Goal: Communication & Community: Share content

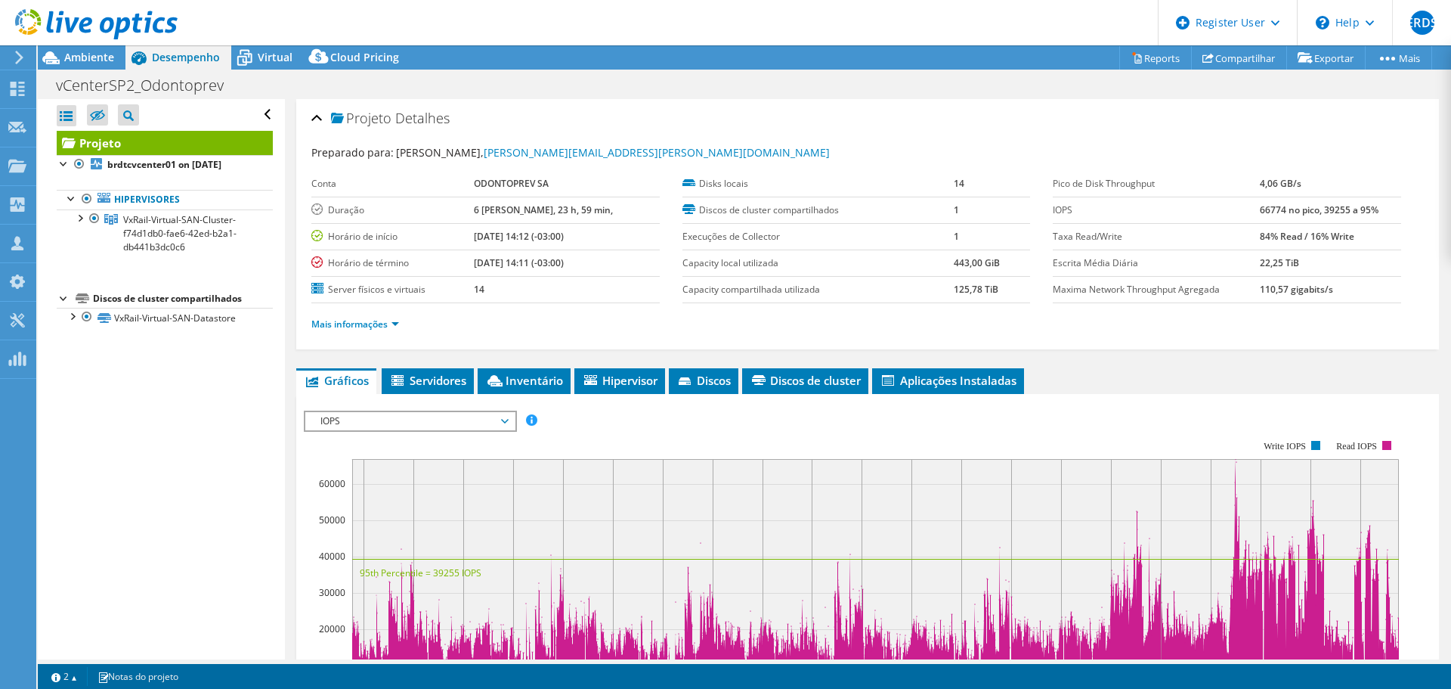
select select "SouthAmerica"
select select "BRL"
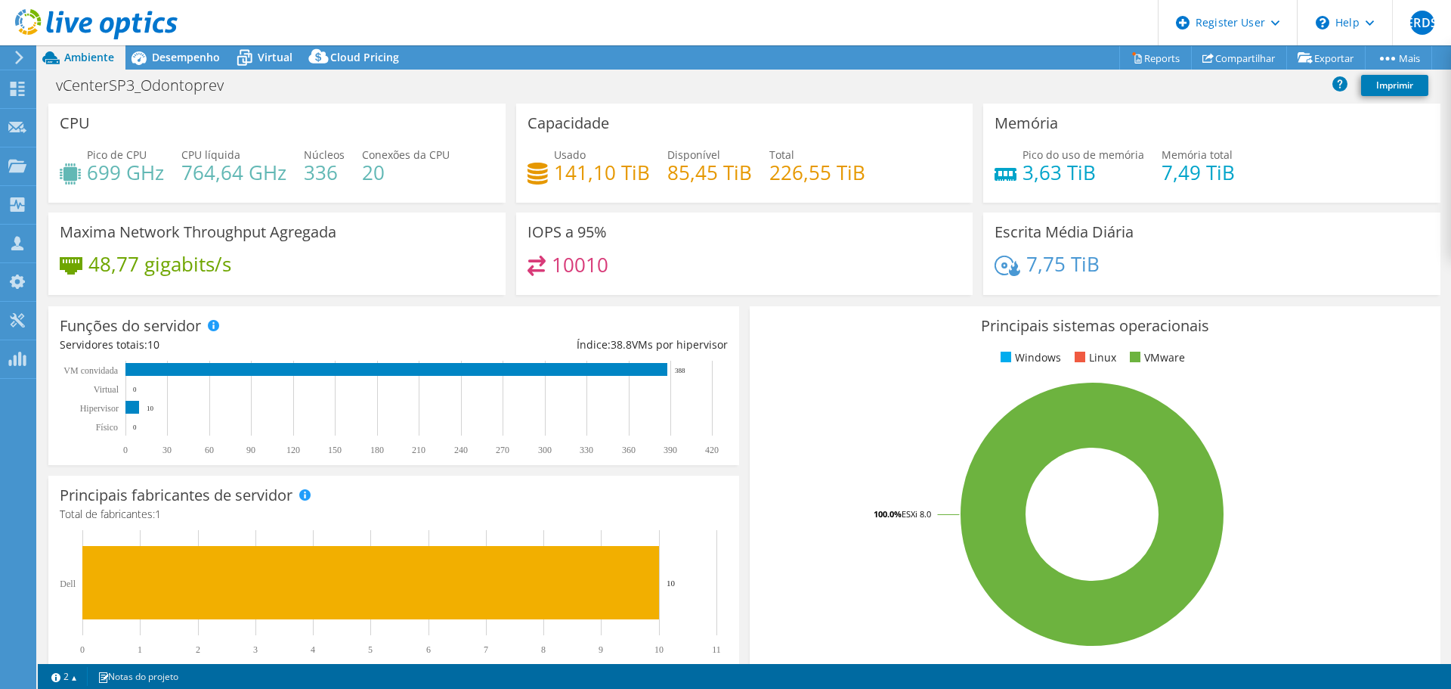
select select "USD"
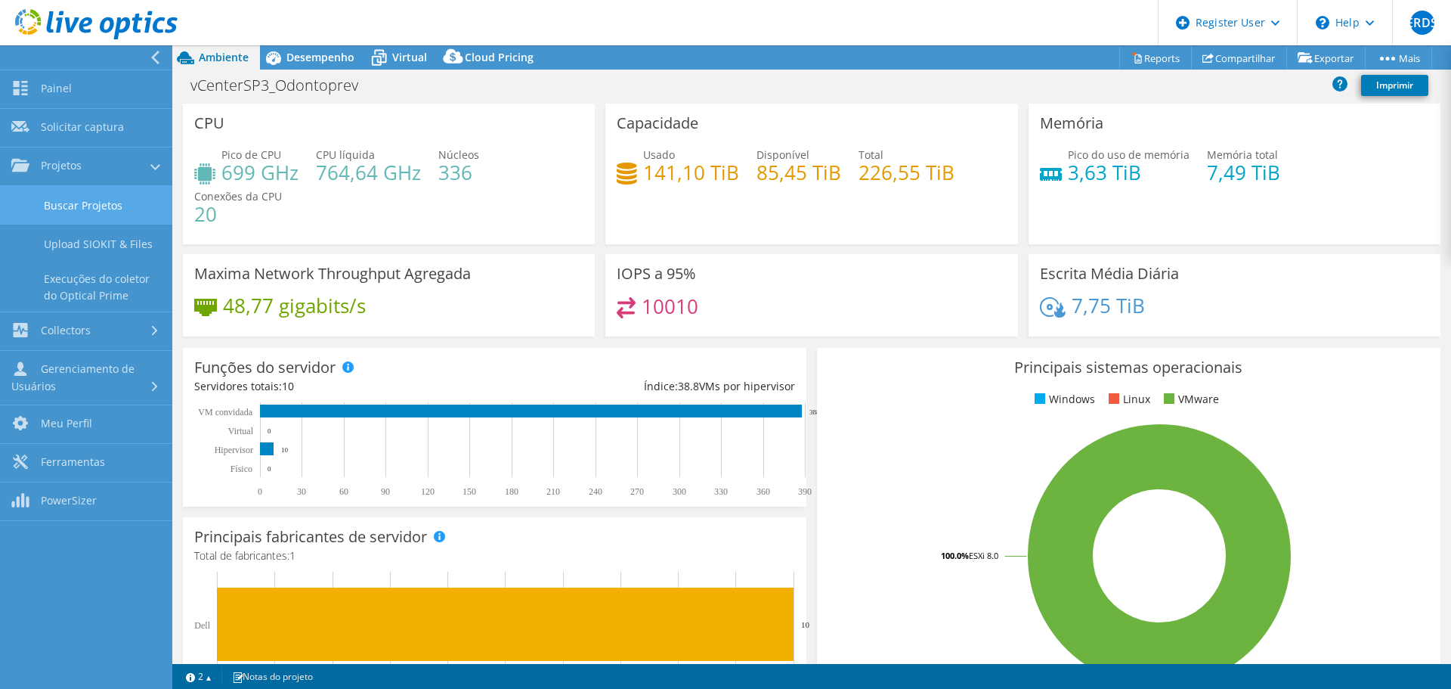
click at [73, 195] on link "Buscar Projetos" at bounding box center [86, 205] width 172 height 39
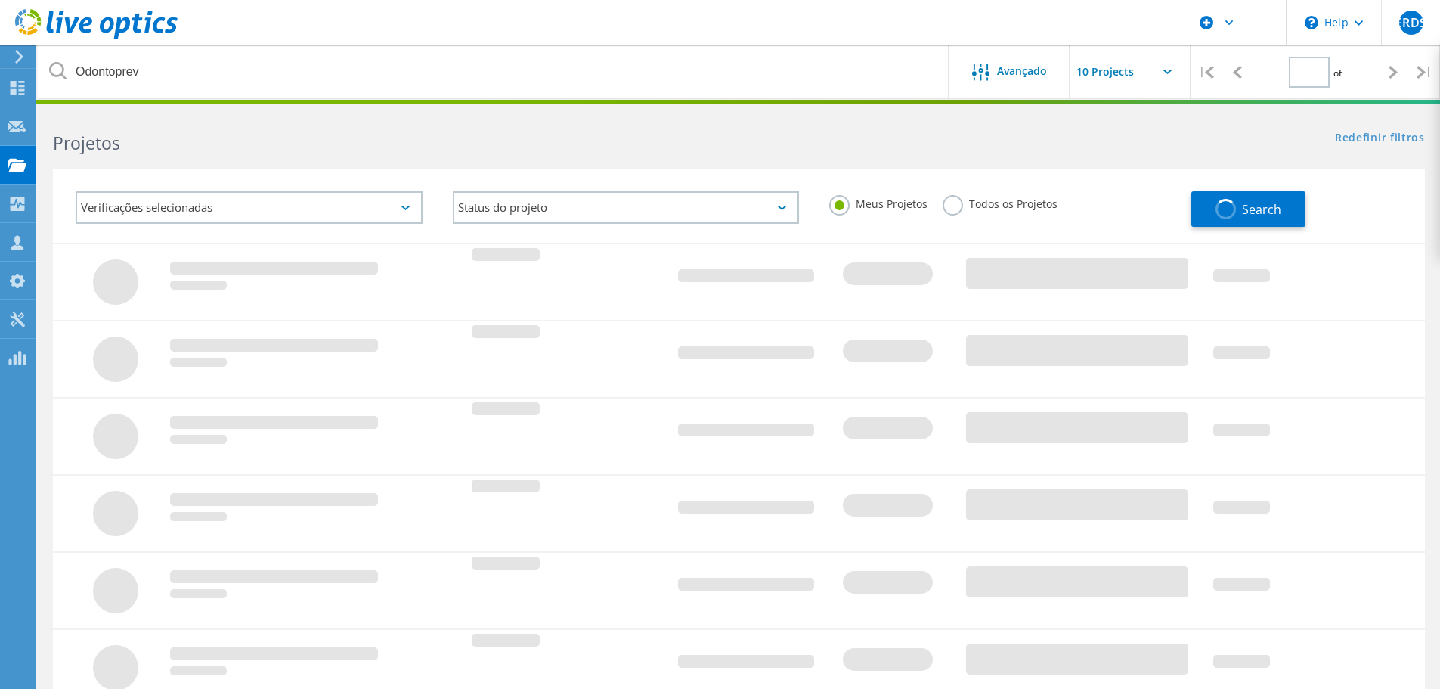
type input "1"
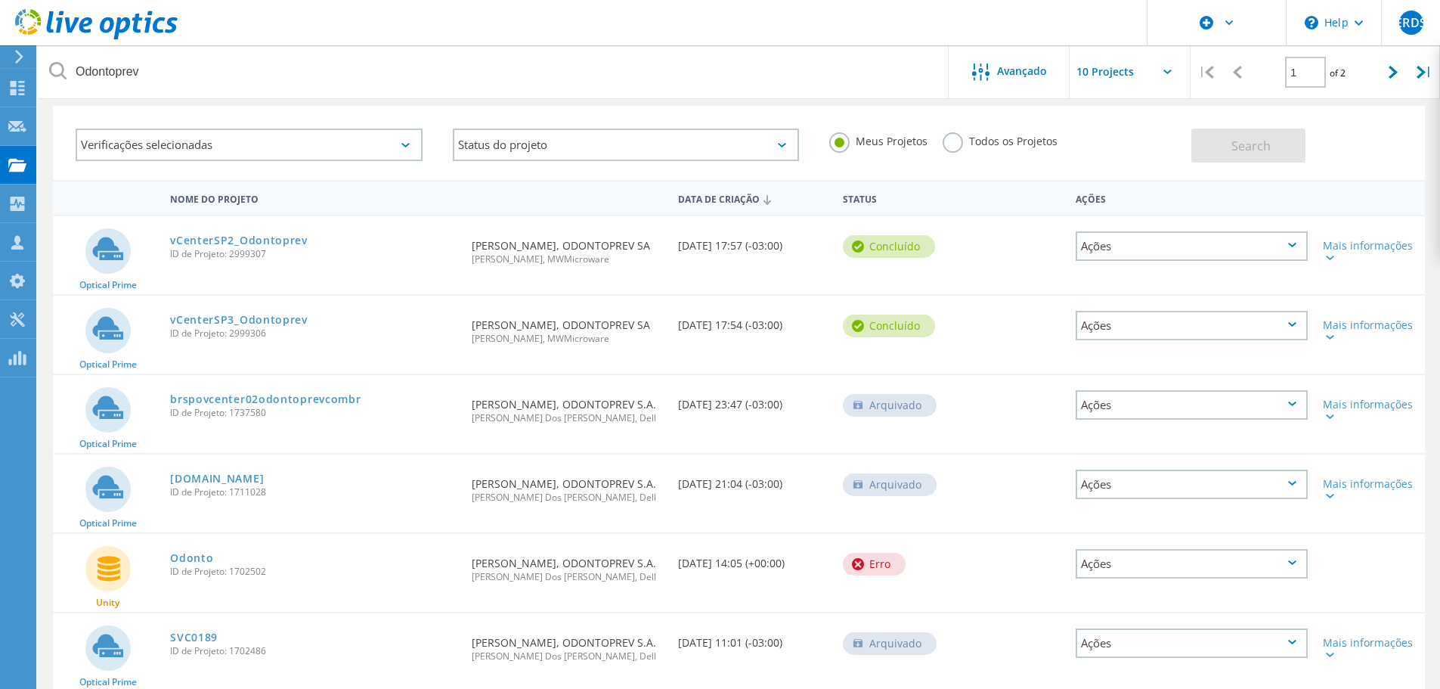
scroll to position [76, 0]
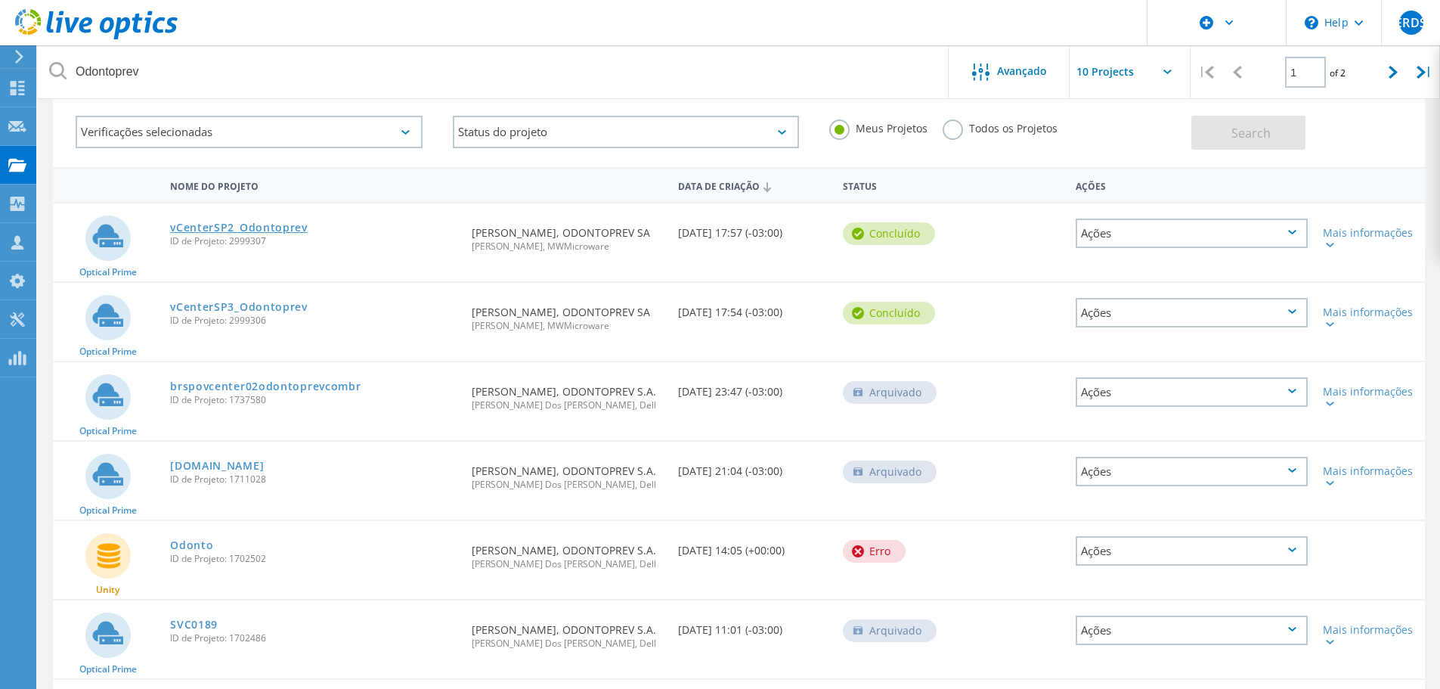
click at [268, 223] on link "vCenterSP2_Odontoprev" at bounding box center [239, 227] width 138 height 11
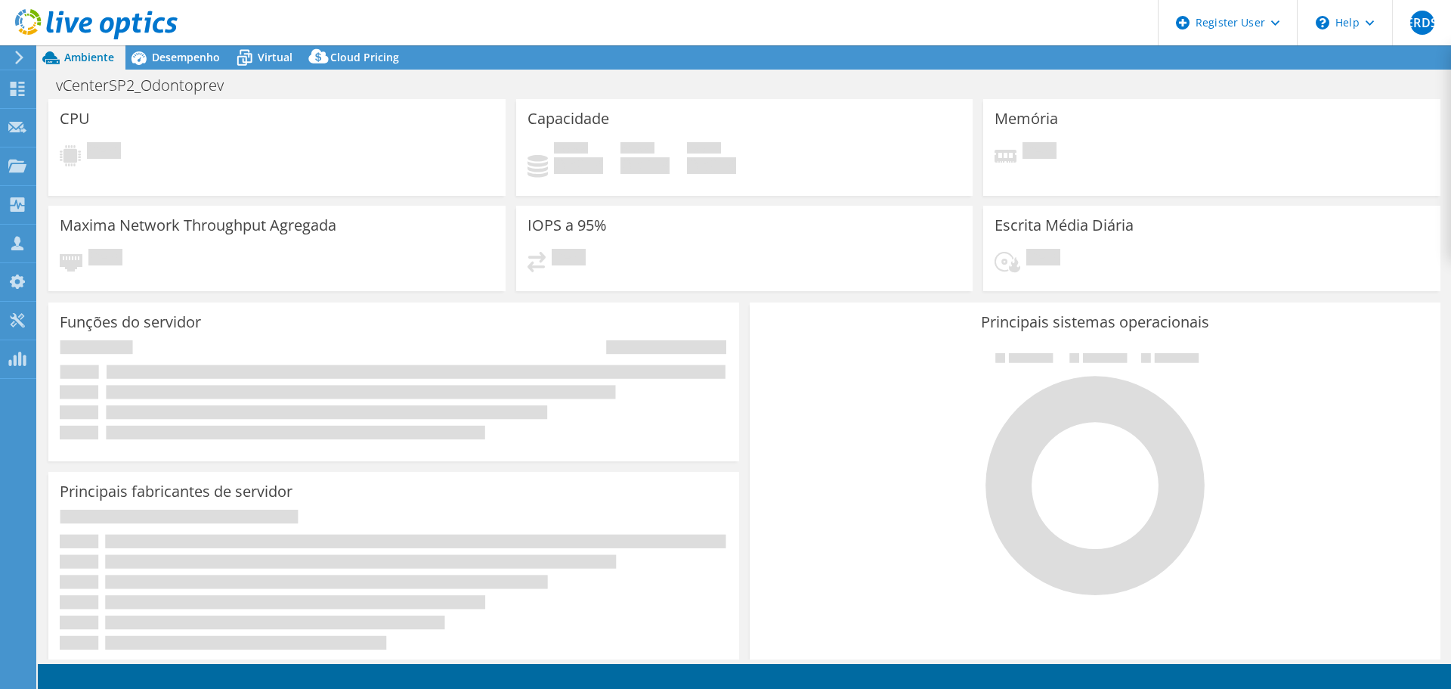
select select "SouthAmerica"
select select "BRL"
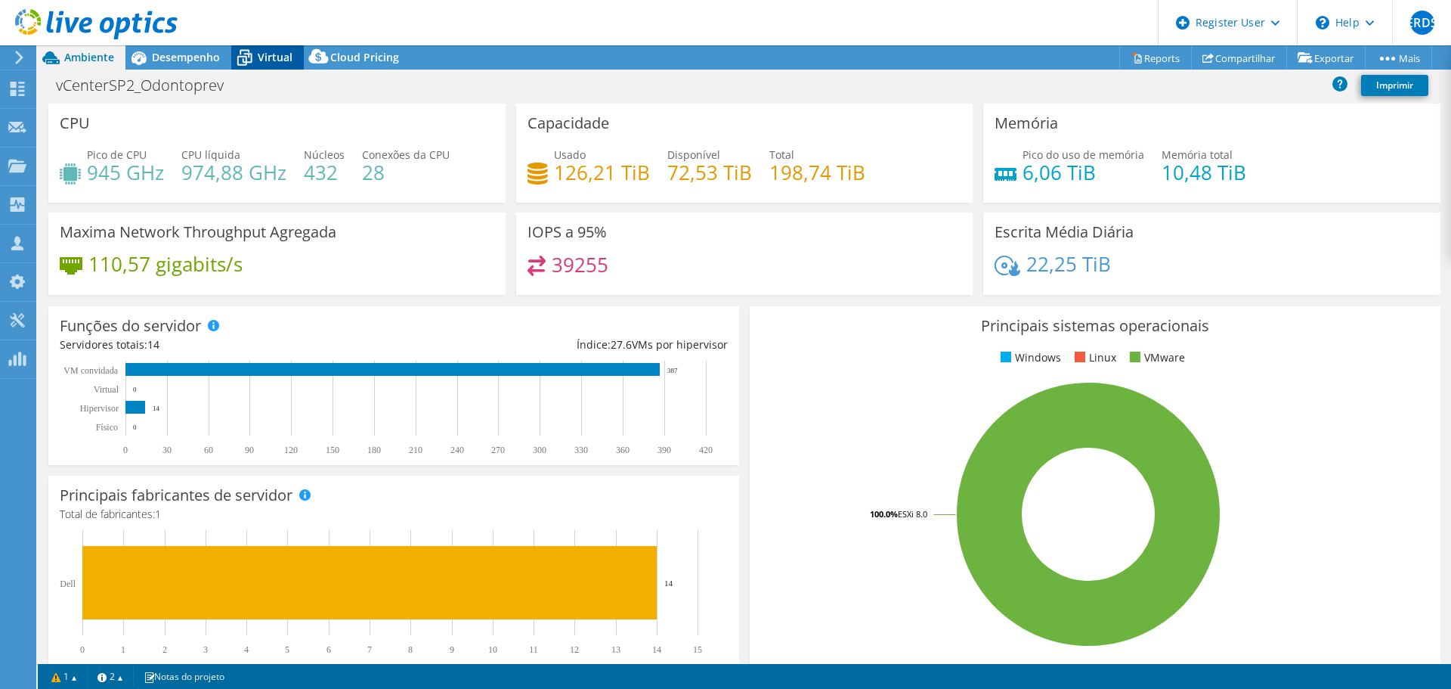
click at [266, 57] on span "Virtual" at bounding box center [275, 57] width 35 height 14
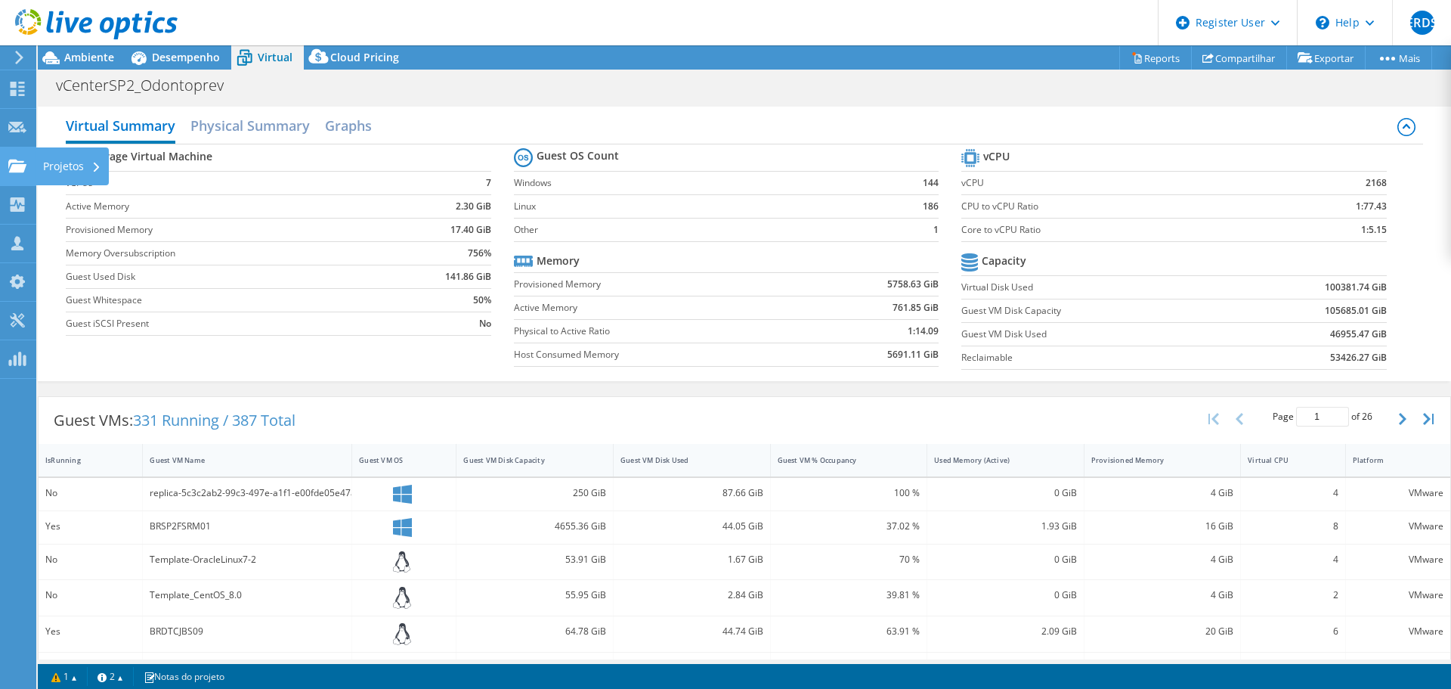
click at [26, 164] on use at bounding box center [17, 165] width 18 height 13
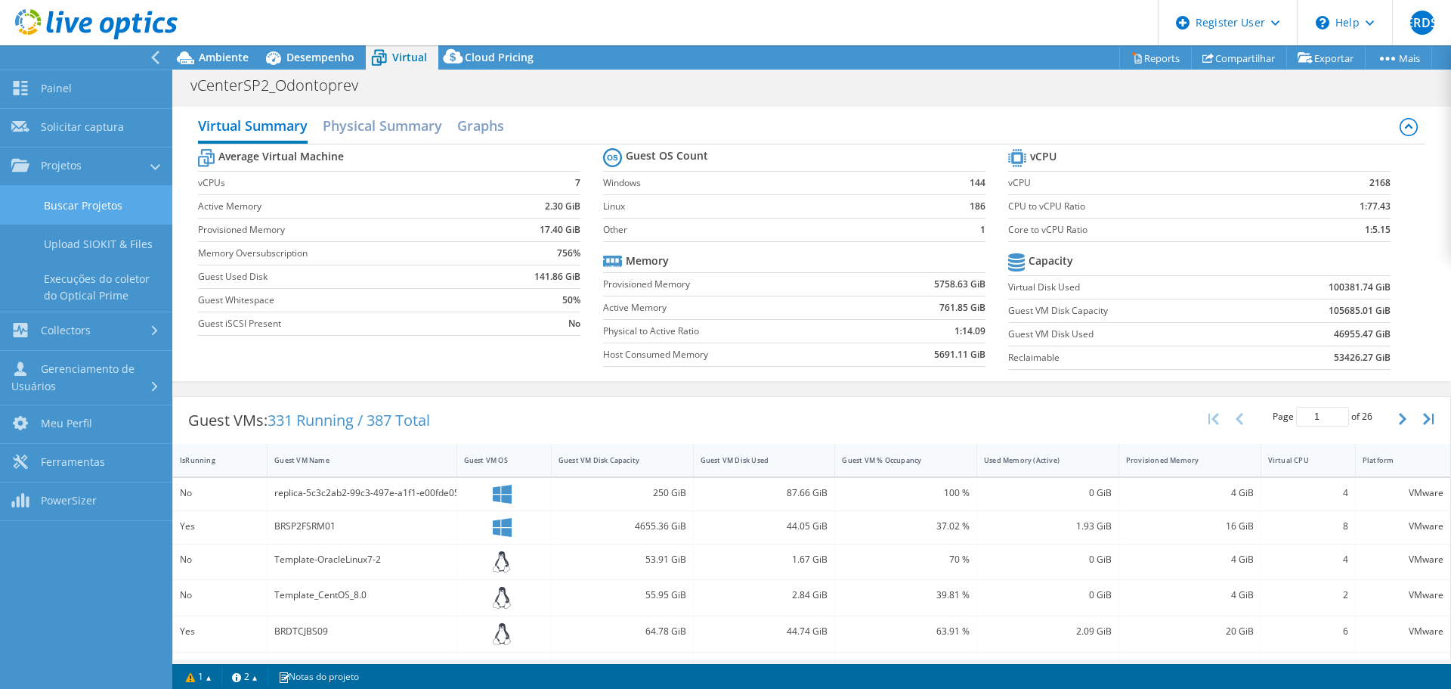
click at [74, 201] on link "Buscar Projetos" at bounding box center [86, 205] width 172 height 39
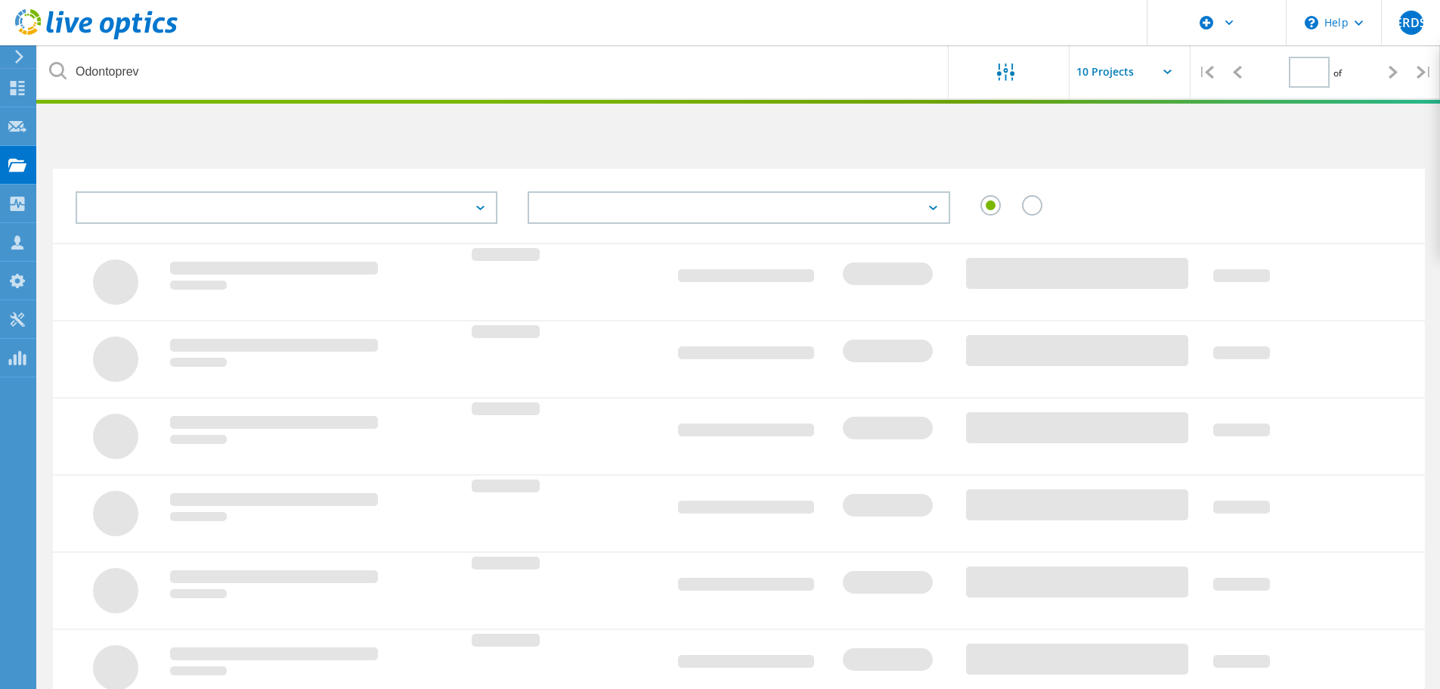
type input "1"
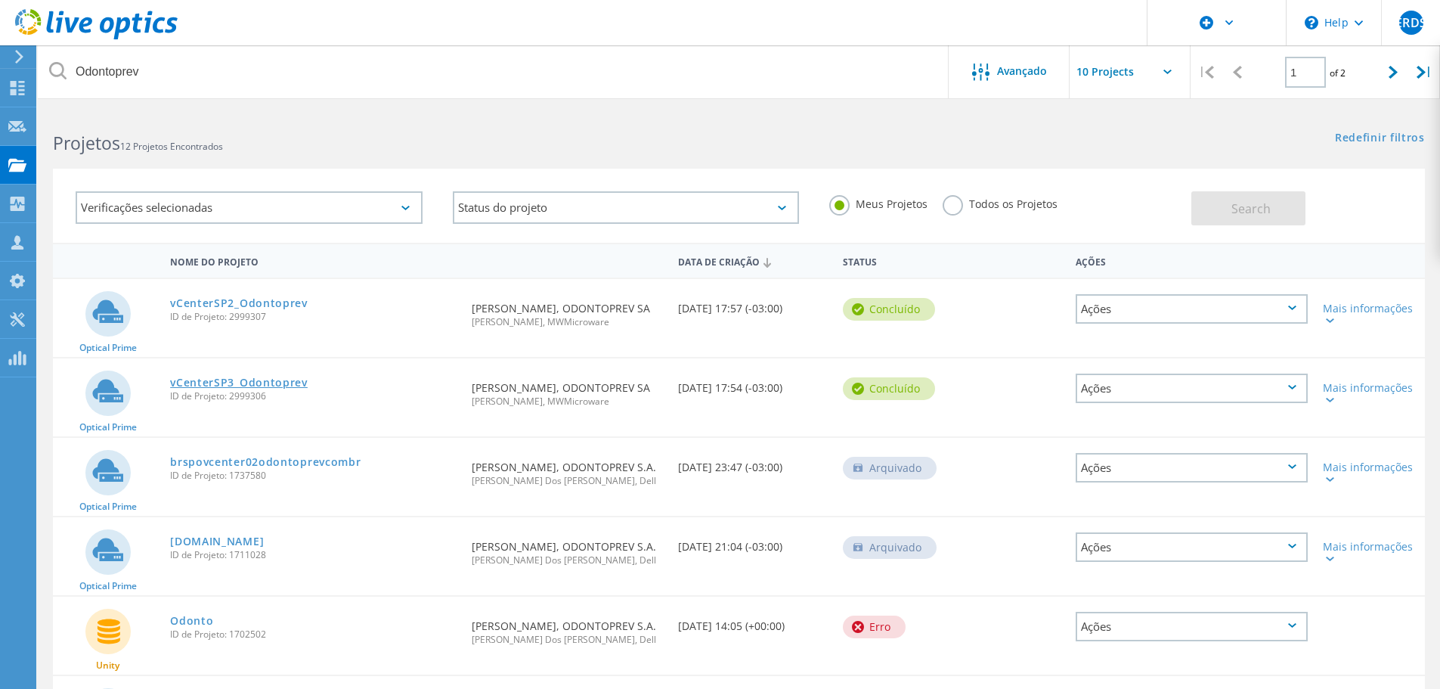
click at [271, 379] on link "vCenterSP3_Odontoprev" at bounding box center [239, 382] width 138 height 11
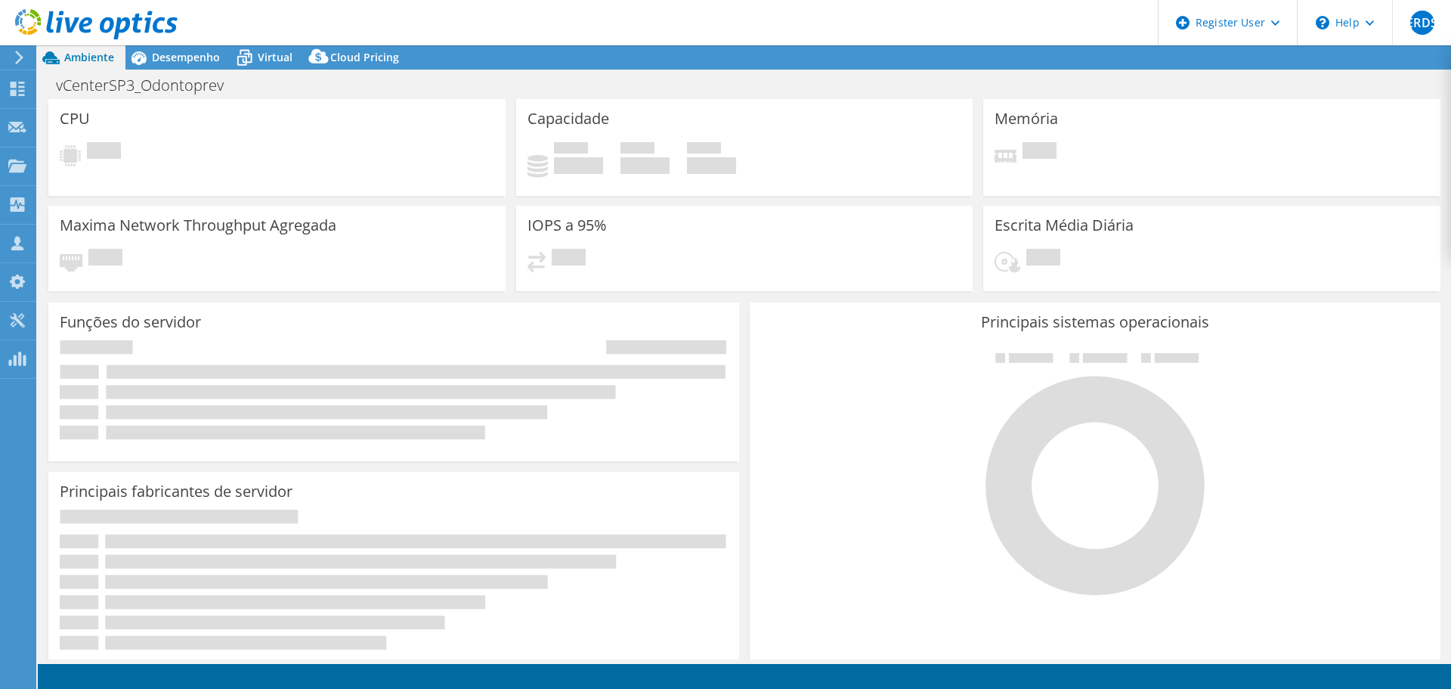
select select "USD"
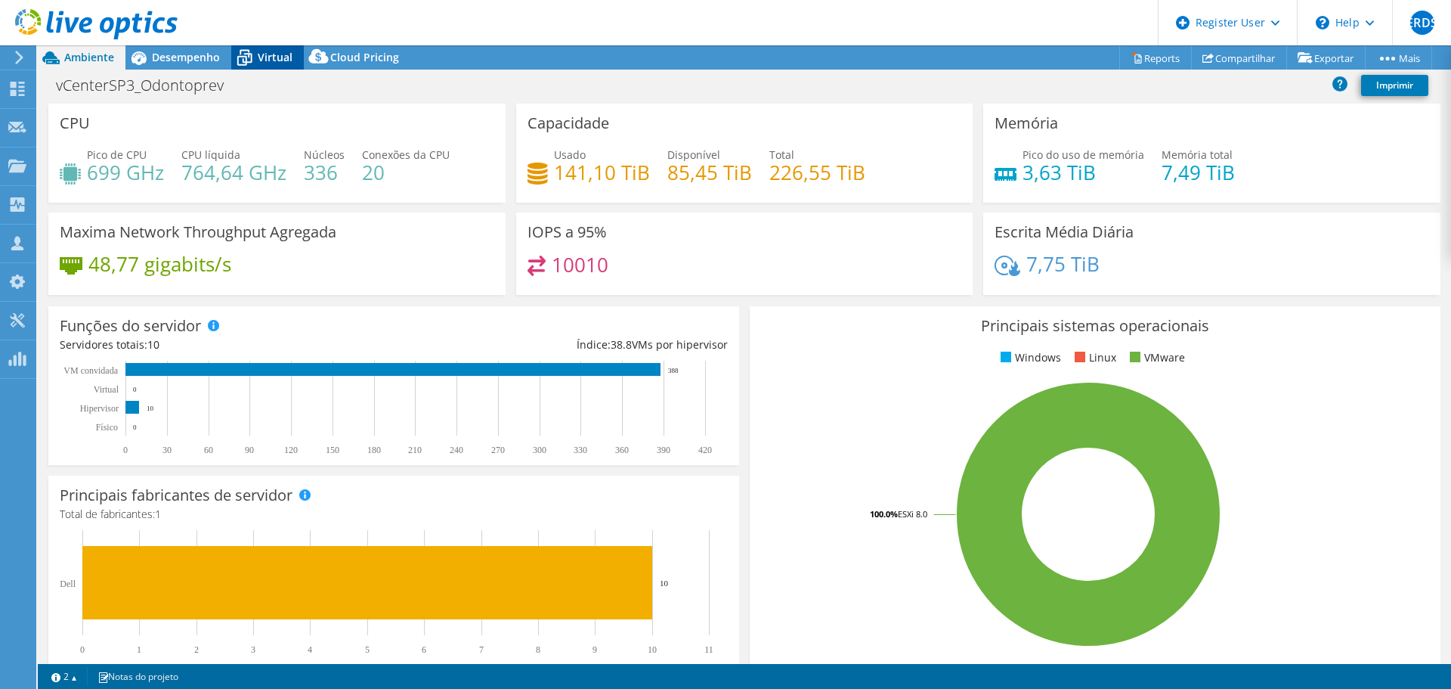
click at [264, 48] on div "Virtual" at bounding box center [267, 57] width 73 height 24
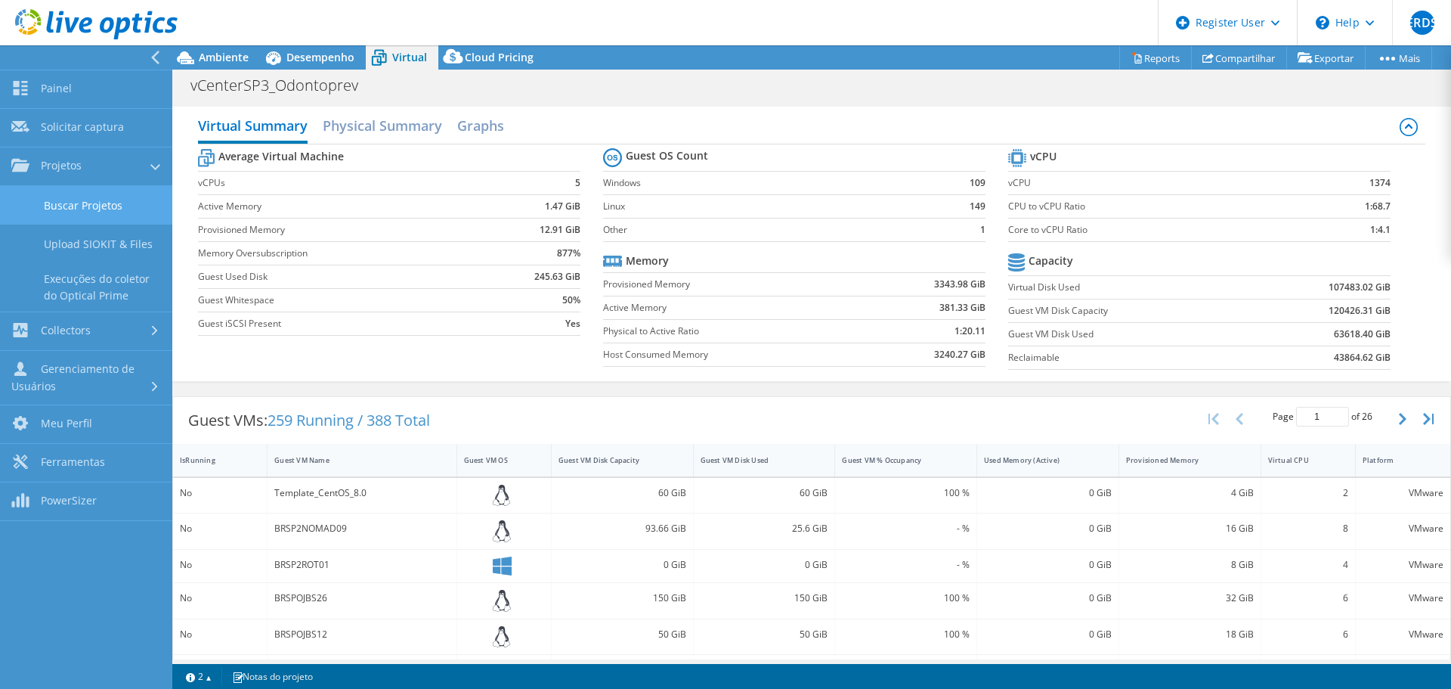
click at [58, 204] on link "Buscar Projetos" at bounding box center [86, 205] width 172 height 39
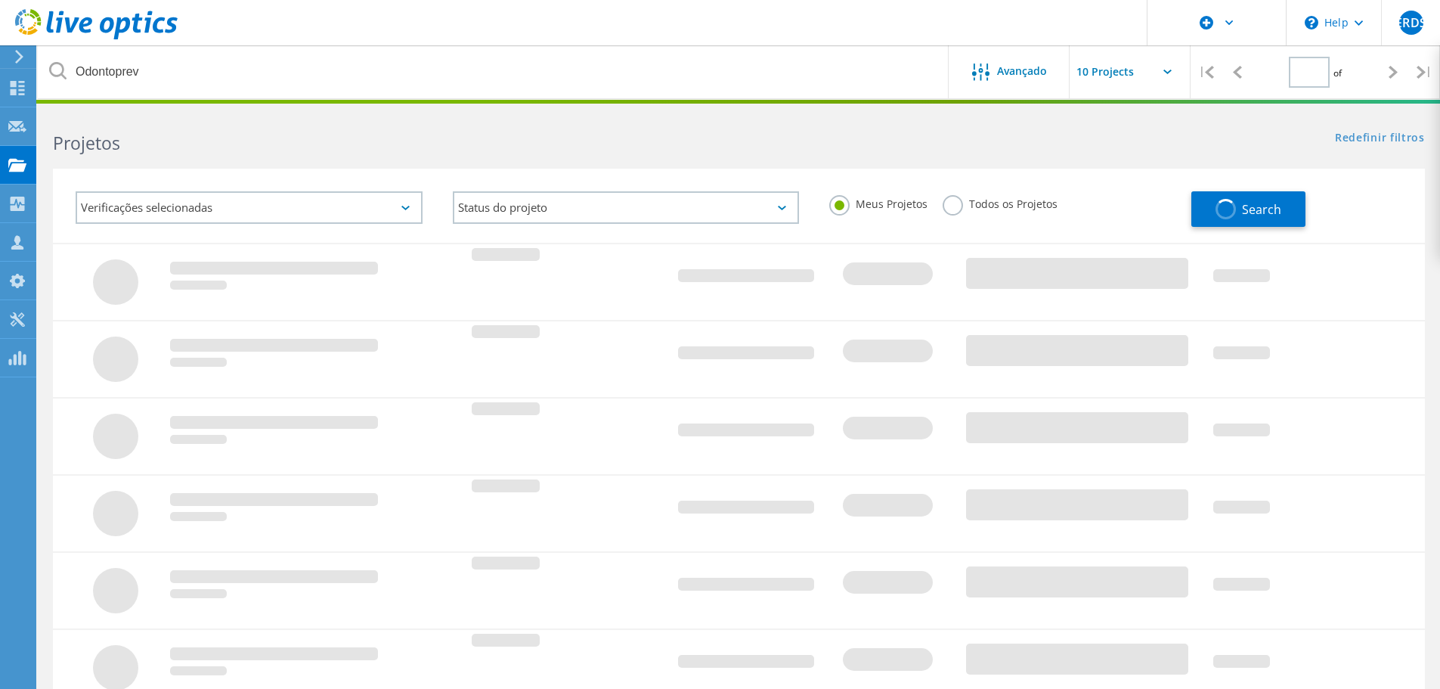
type input "1"
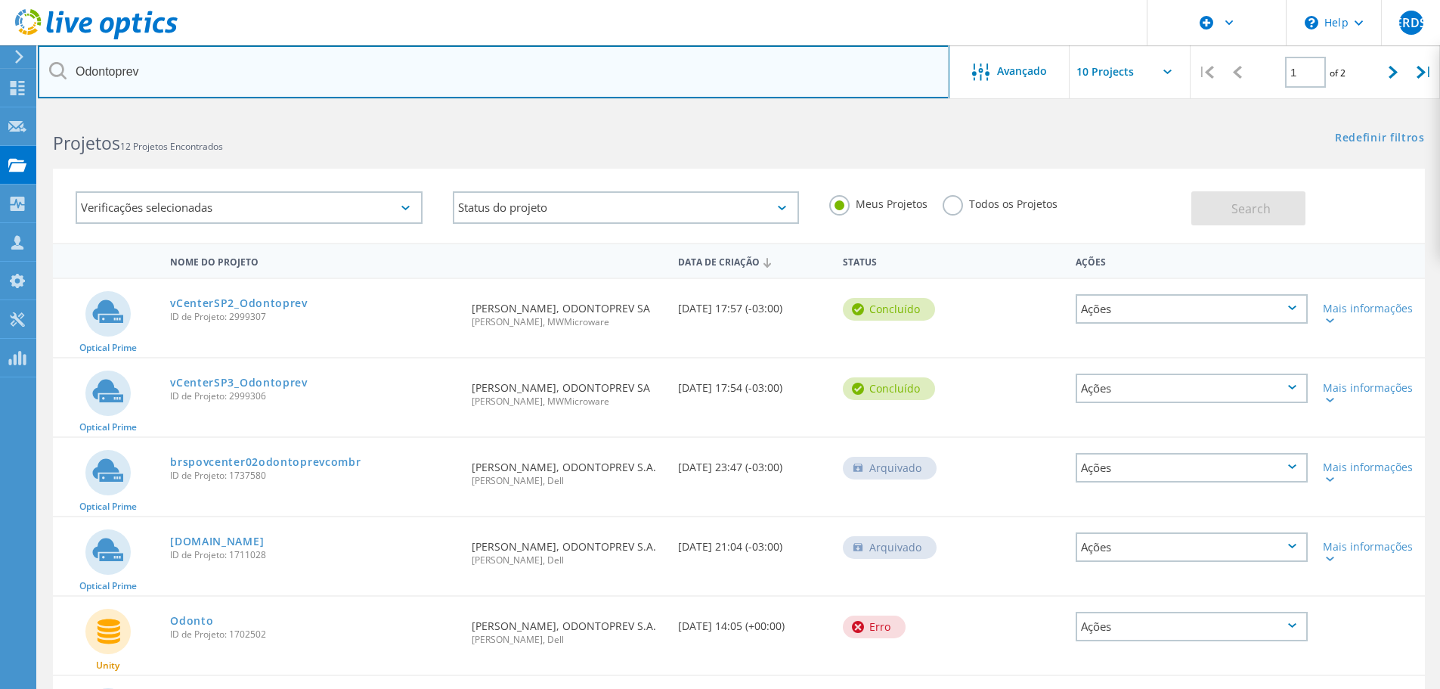
drag, startPoint x: 164, startPoint y: 73, endPoint x: -10, endPoint y: 73, distance: 173.9
click at [0, 73] on html "\n Help Explore Helpful Articles Contact Support ERDS Usuário Dell [PERSON_NAME…" at bounding box center [720, 566] width 1440 height 1132
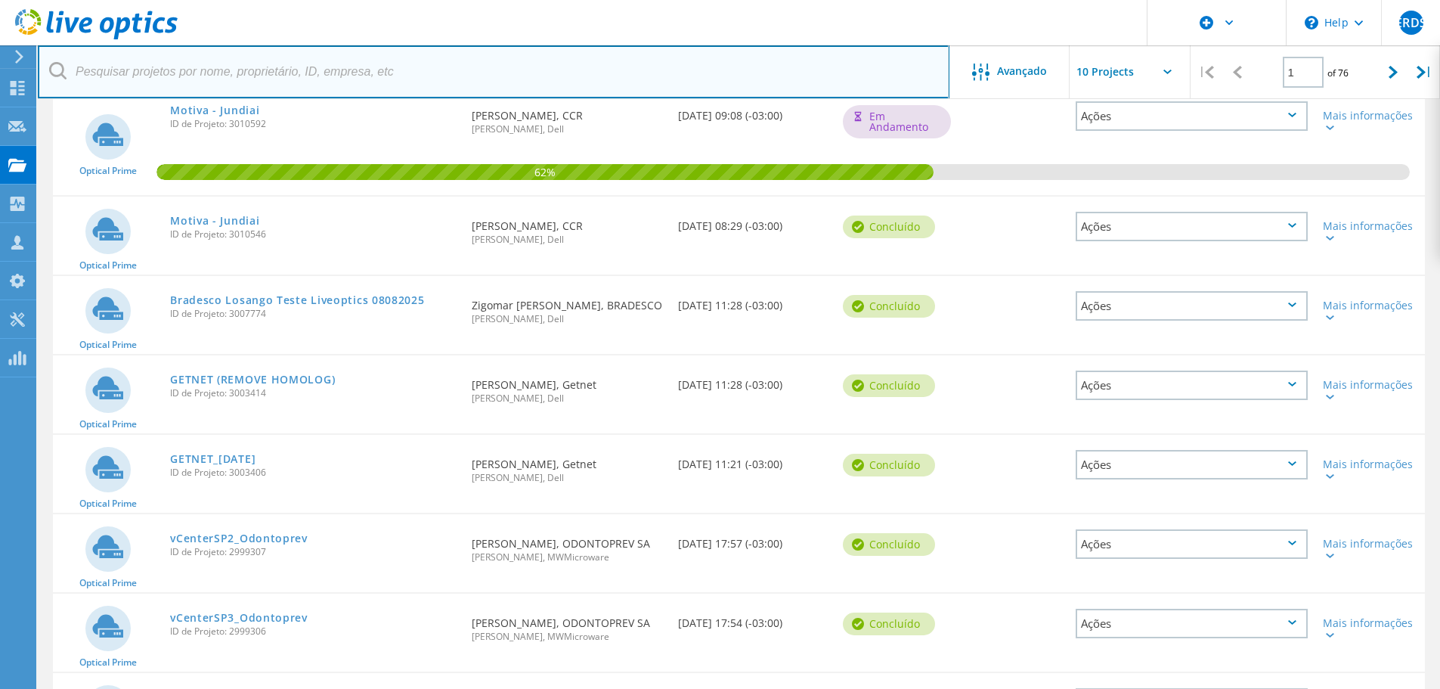
scroll to position [43, 0]
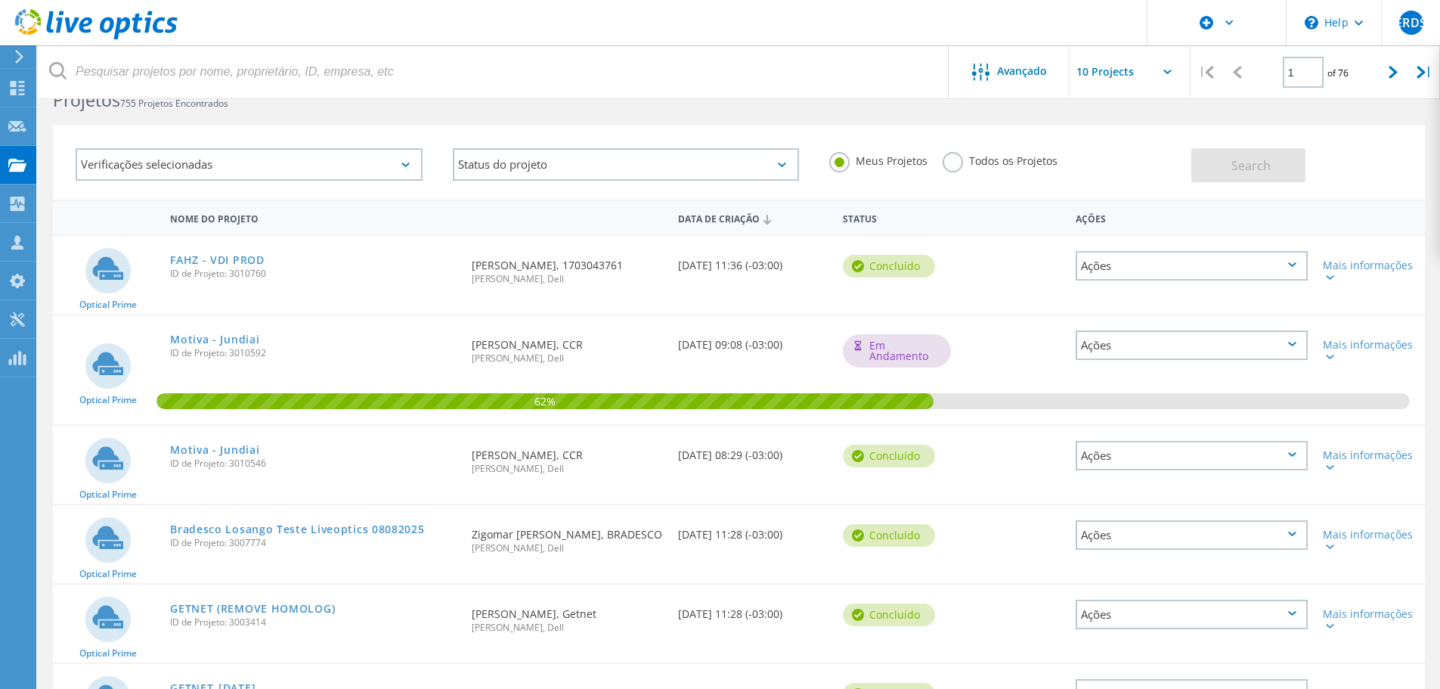
click at [1297, 348] on div "Ações" at bounding box center [1192, 344] width 232 height 29
click at [1258, 370] on div "Compartilhar" at bounding box center [1191, 368] width 229 height 23
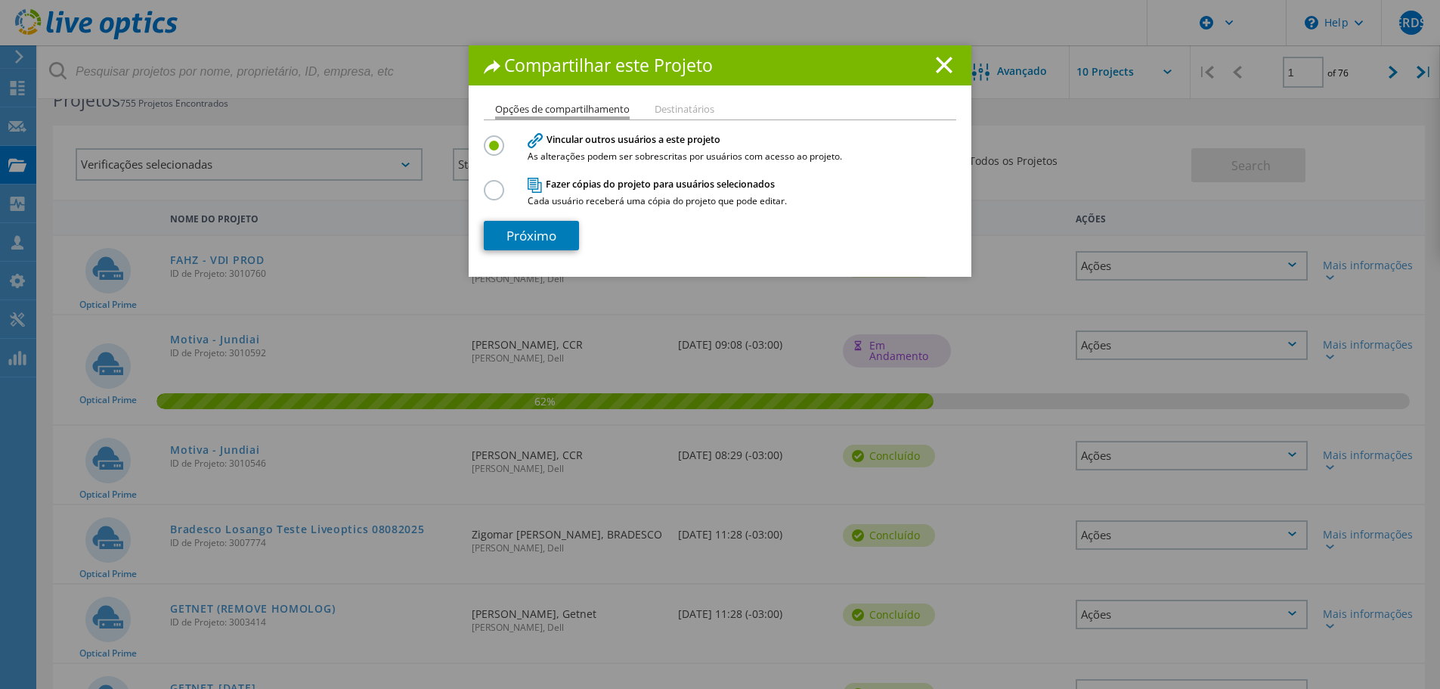
click at [494, 184] on label at bounding box center [497, 182] width 26 height 4
click at [0, 0] on input "radio" at bounding box center [0, 0] width 0 height 0
click at [503, 231] on link "Próximo" at bounding box center [531, 235] width 95 height 29
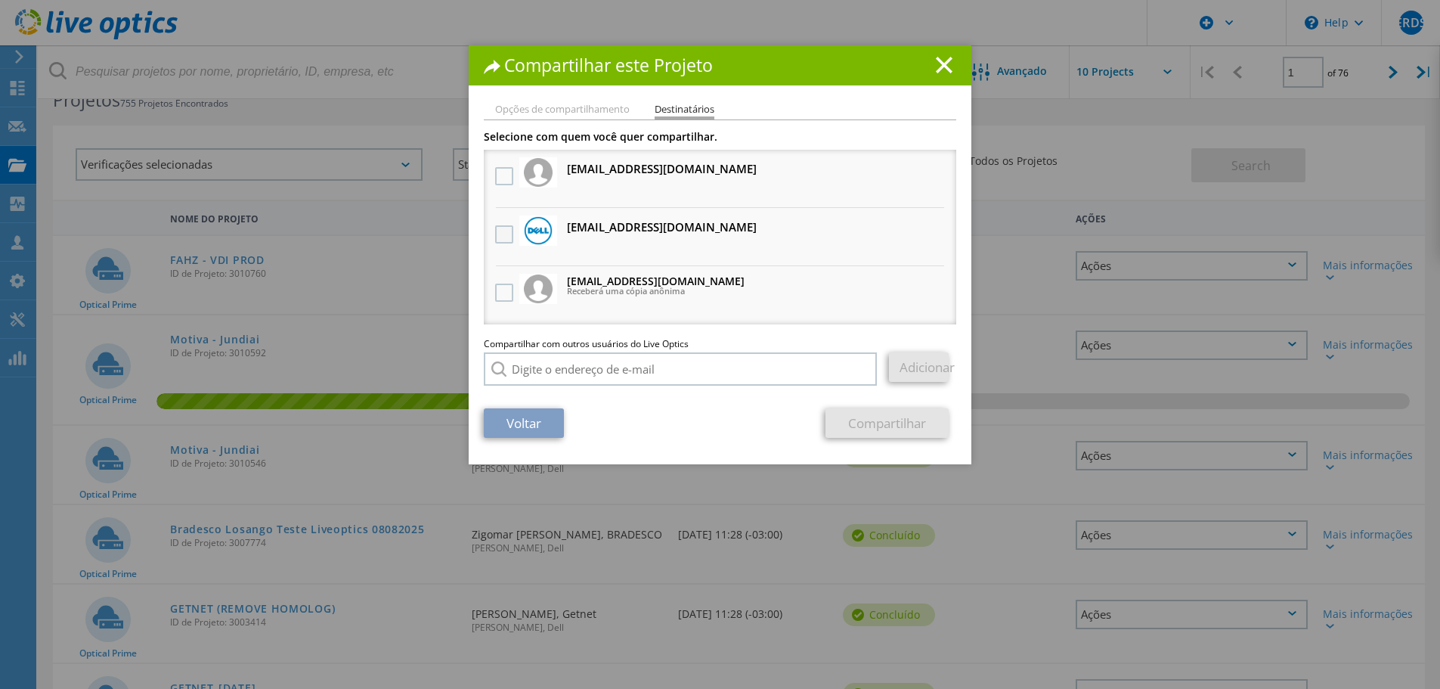
click at [503, 231] on label at bounding box center [506, 234] width 22 height 18
click at [0, 0] on input "checkbox" at bounding box center [0, 0] width 0 height 0
click at [921, 413] on link "Compartilhar" at bounding box center [886, 422] width 123 height 29
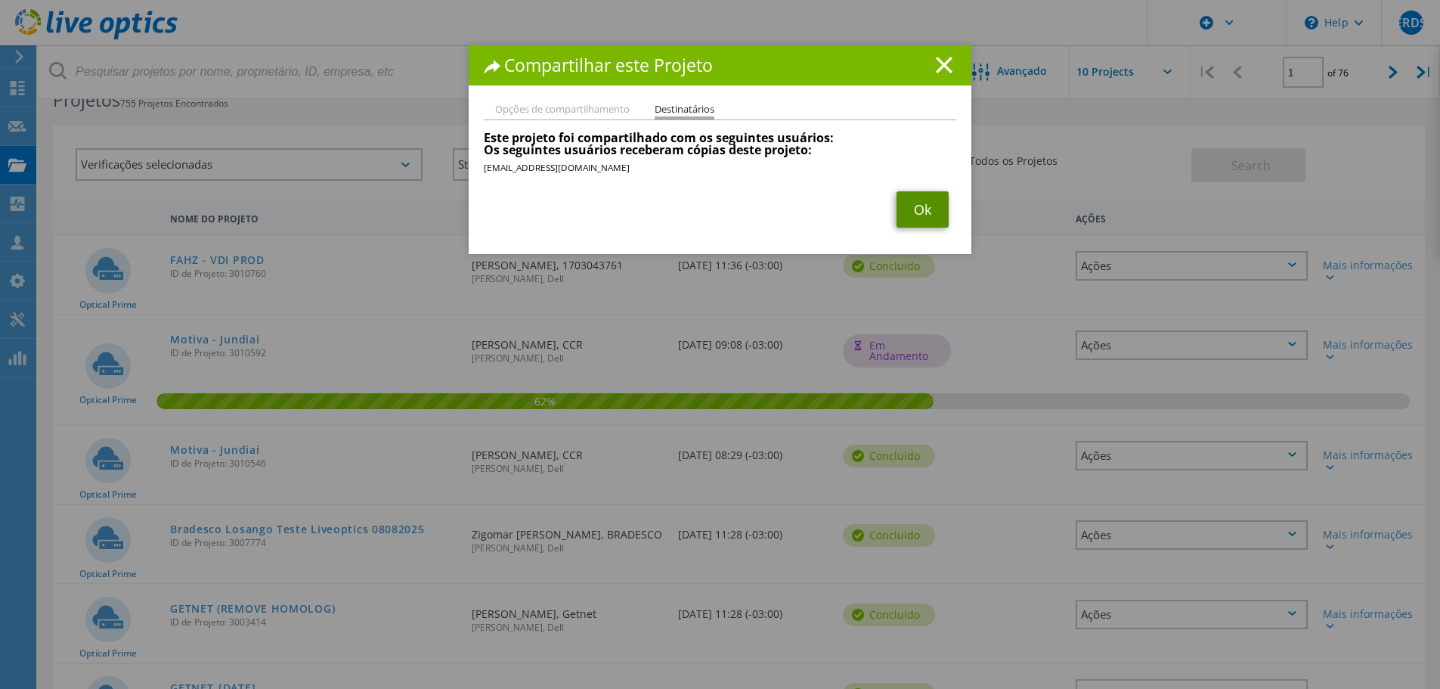
click at [909, 218] on link "Ok" at bounding box center [922, 209] width 52 height 36
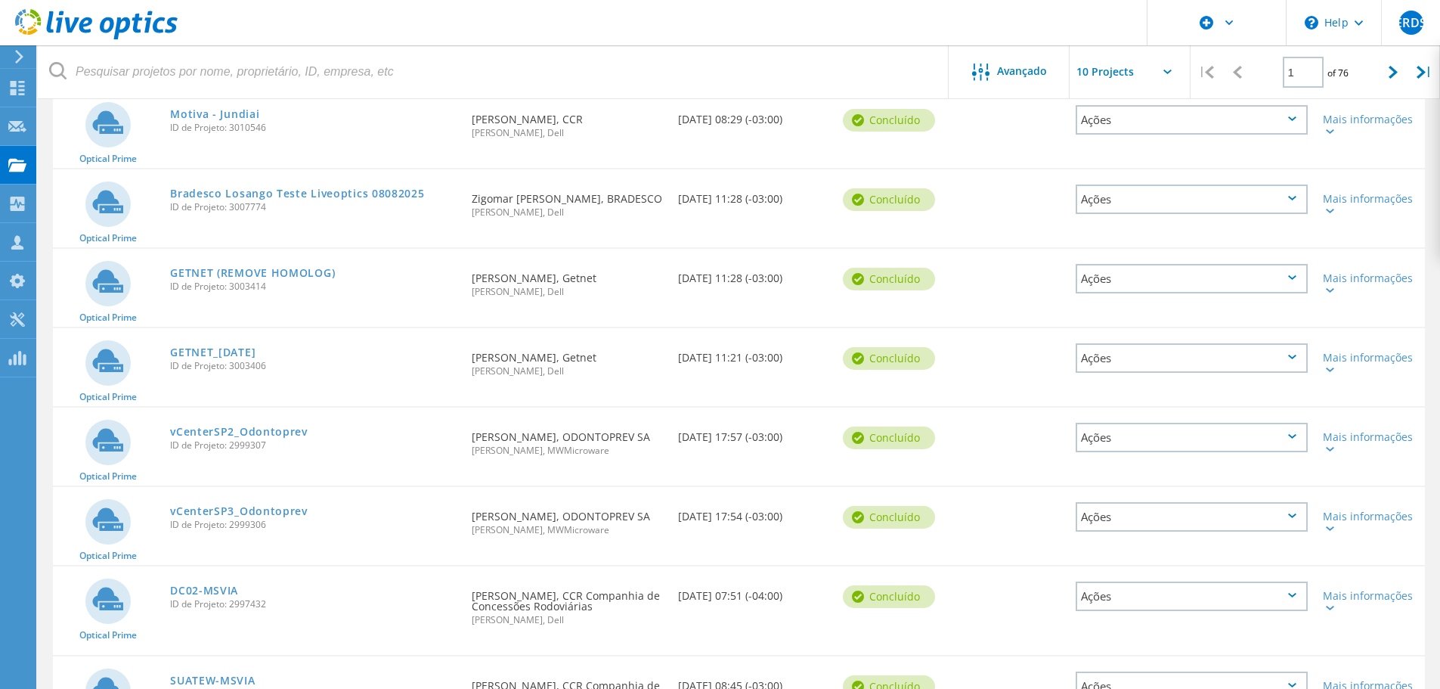
scroll to position [194, 0]
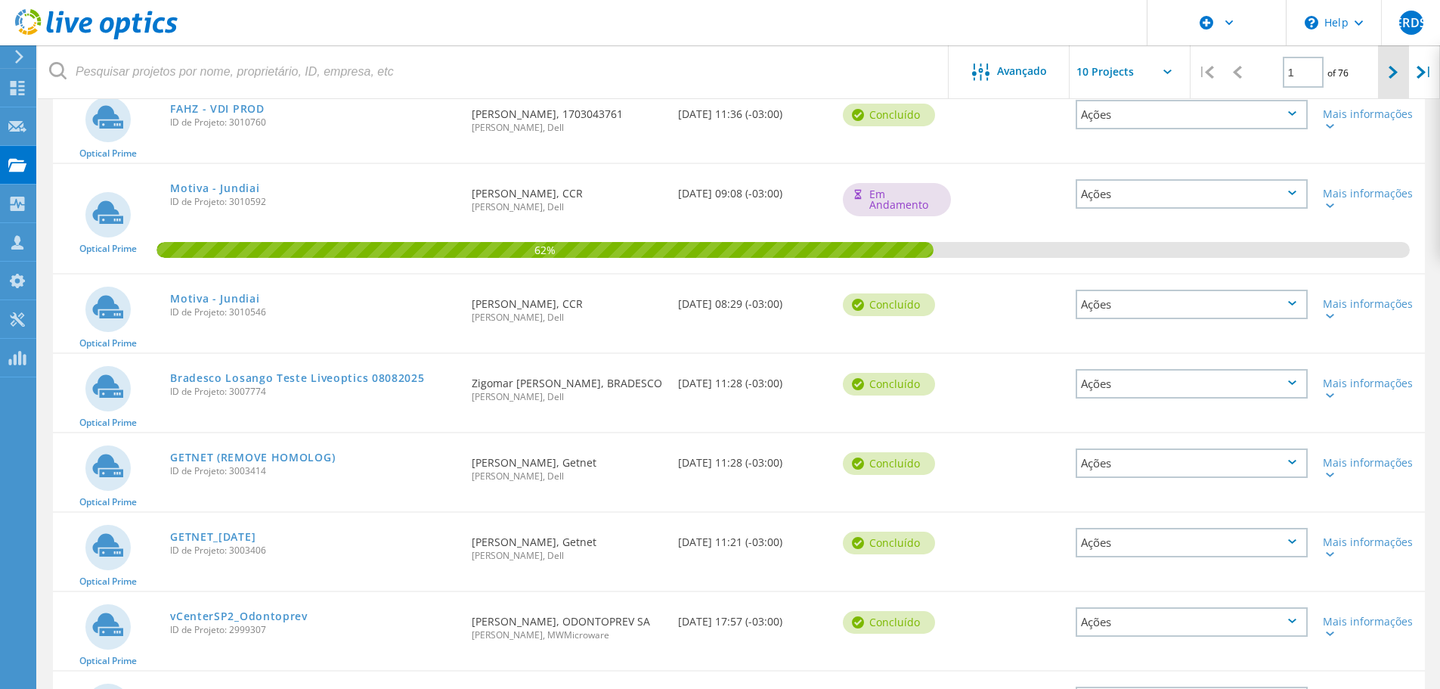
click at [1392, 80] on div at bounding box center [1393, 72] width 31 height 54
type input "2"
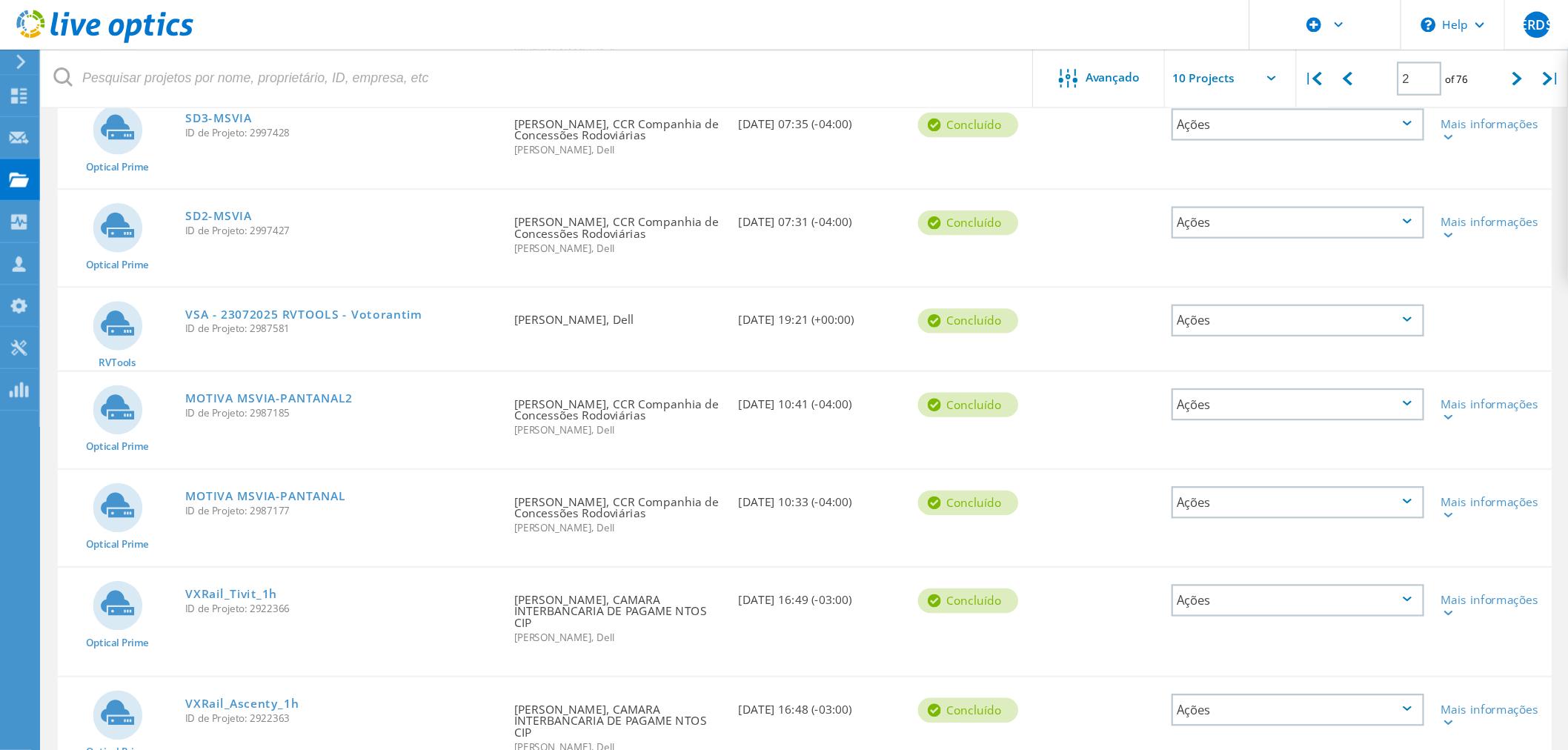
scroll to position [296, 0]
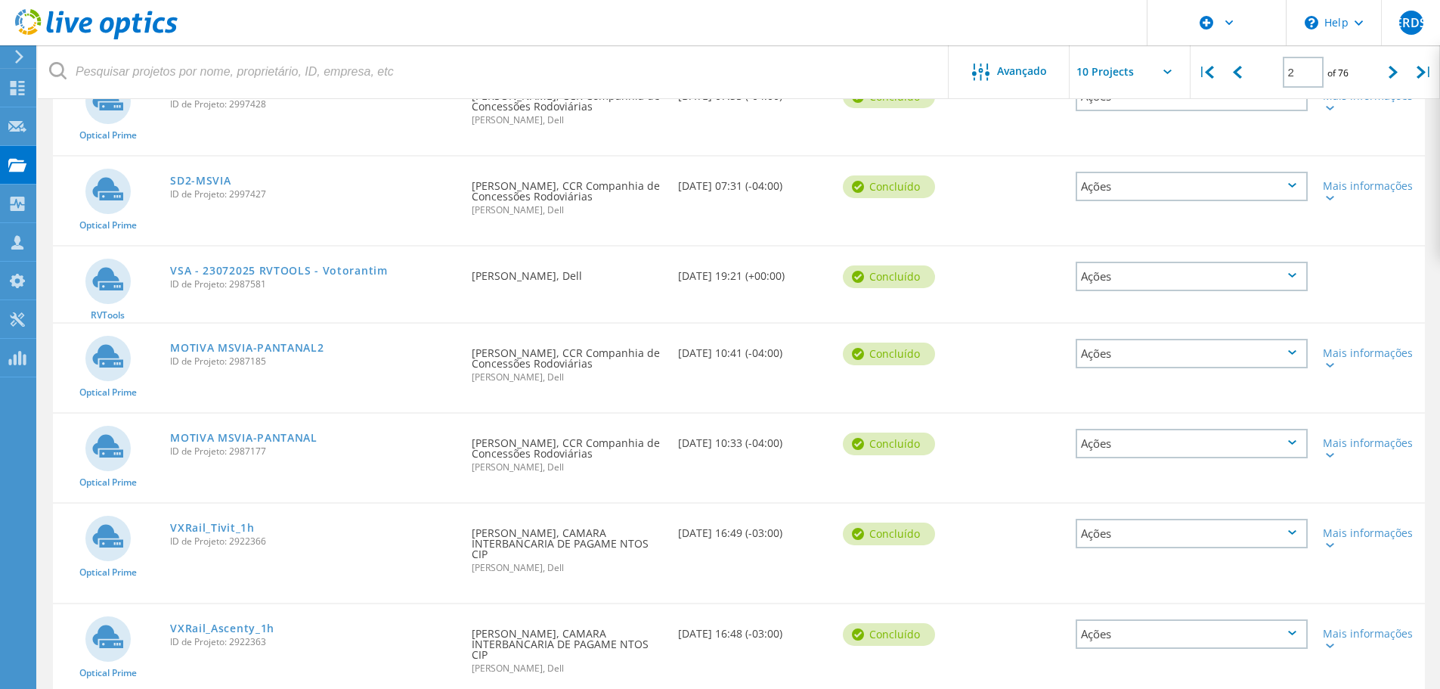
click at [1288, 350] on icon at bounding box center [1292, 352] width 8 height 5
click at [1178, 372] on div "Compartilhar" at bounding box center [1191, 365] width 229 height 23
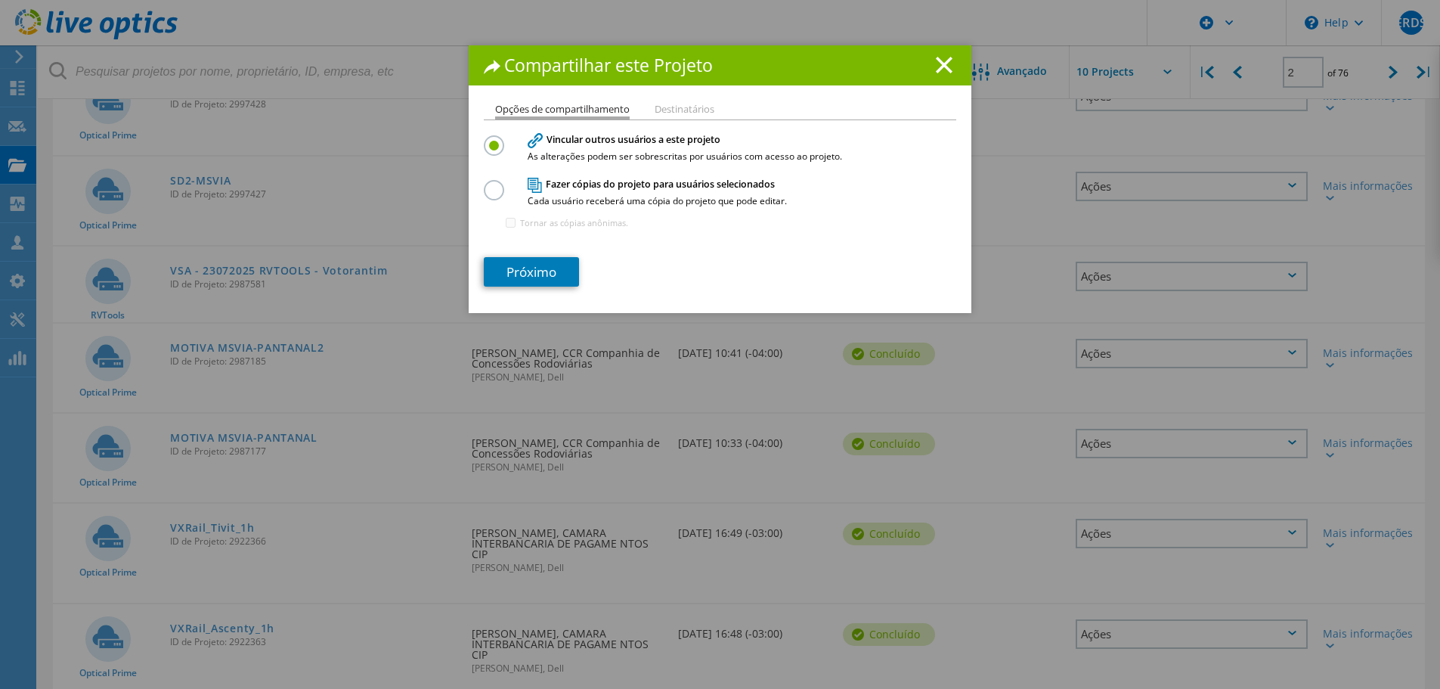
click at [495, 184] on label at bounding box center [497, 182] width 26 height 4
click at [0, 0] on input "radio" at bounding box center [0, 0] width 0 height 0
click at [527, 270] on link "Próximo" at bounding box center [531, 271] width 95 height 29
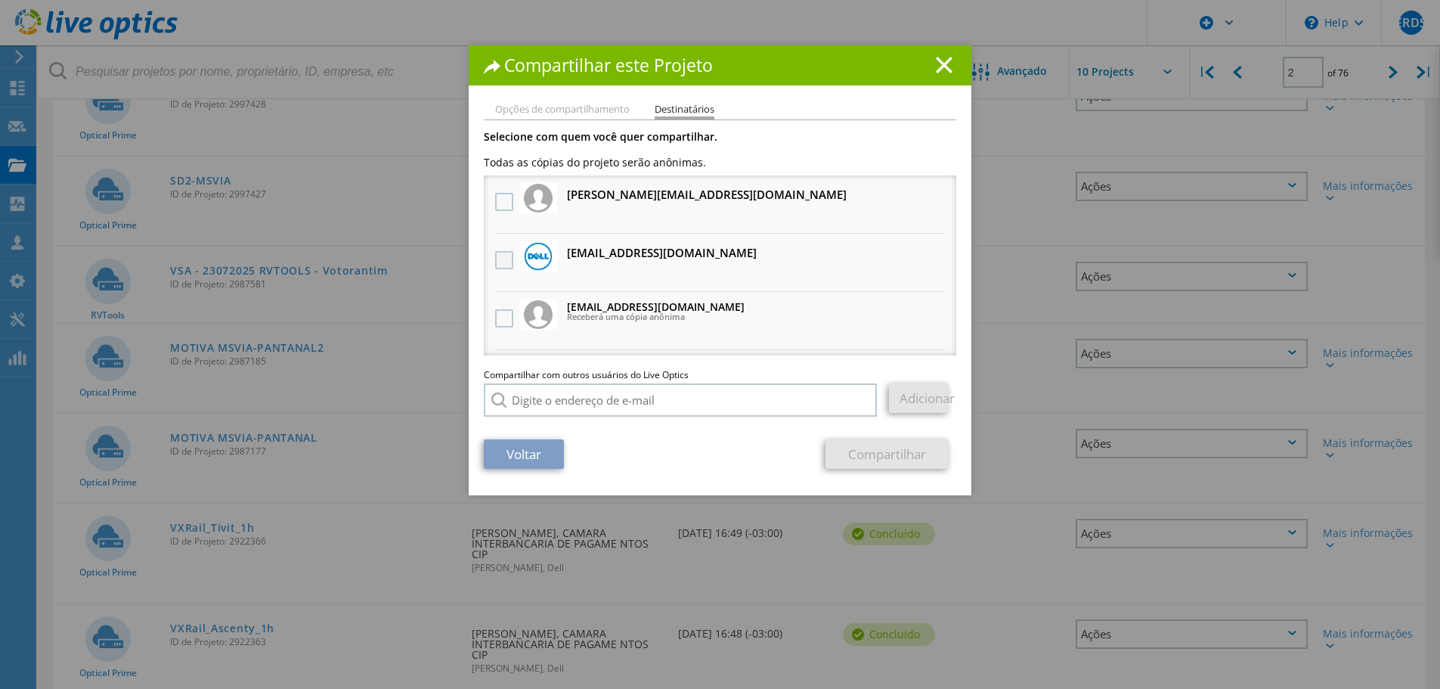
click at [499, 251] on label at bounding box center [506, 260] width 22 height 18
click at [0, 0] on input "checkbox" at bounding box center [0, 0] width 0 height 0
click at [857, 457] on link "Compartilhar" at bounding box center [886, 453] width 123 height 29
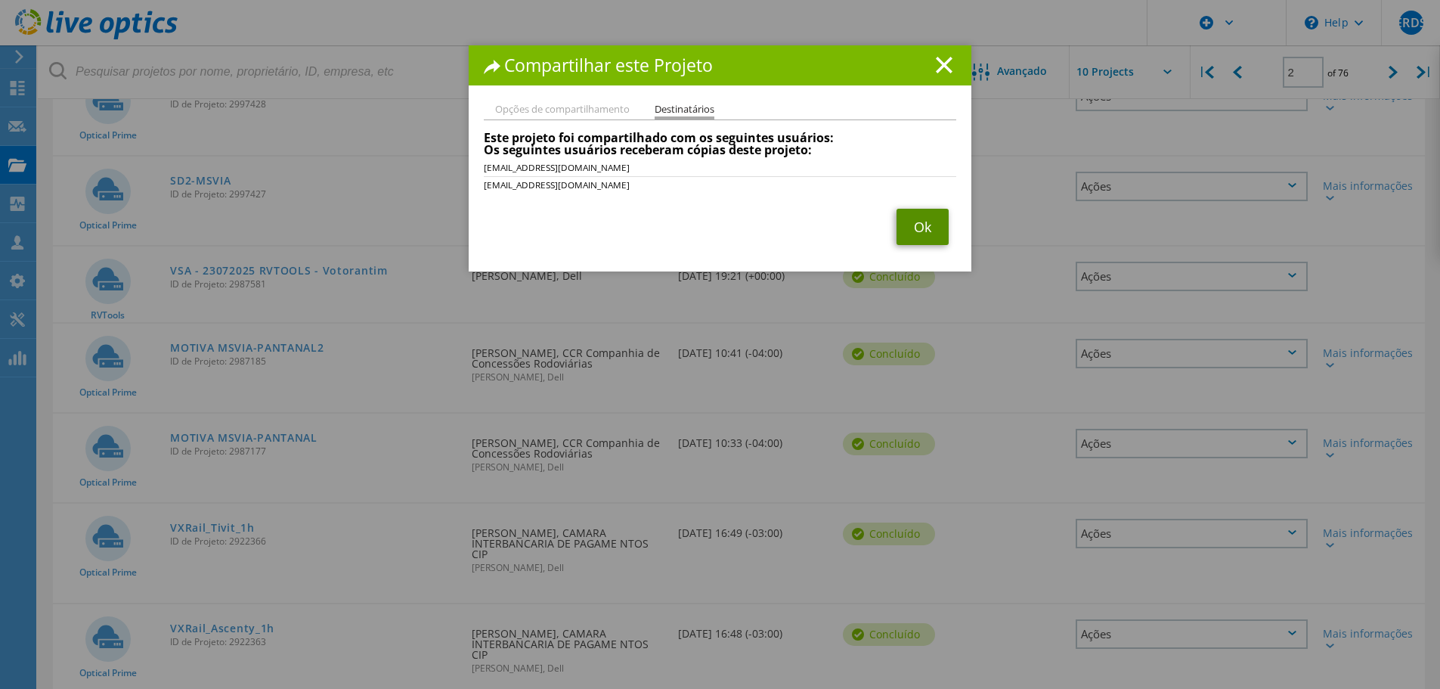
click at [899, 235] on link "Ok" at bounding box center [922, 227] width 52 height 36
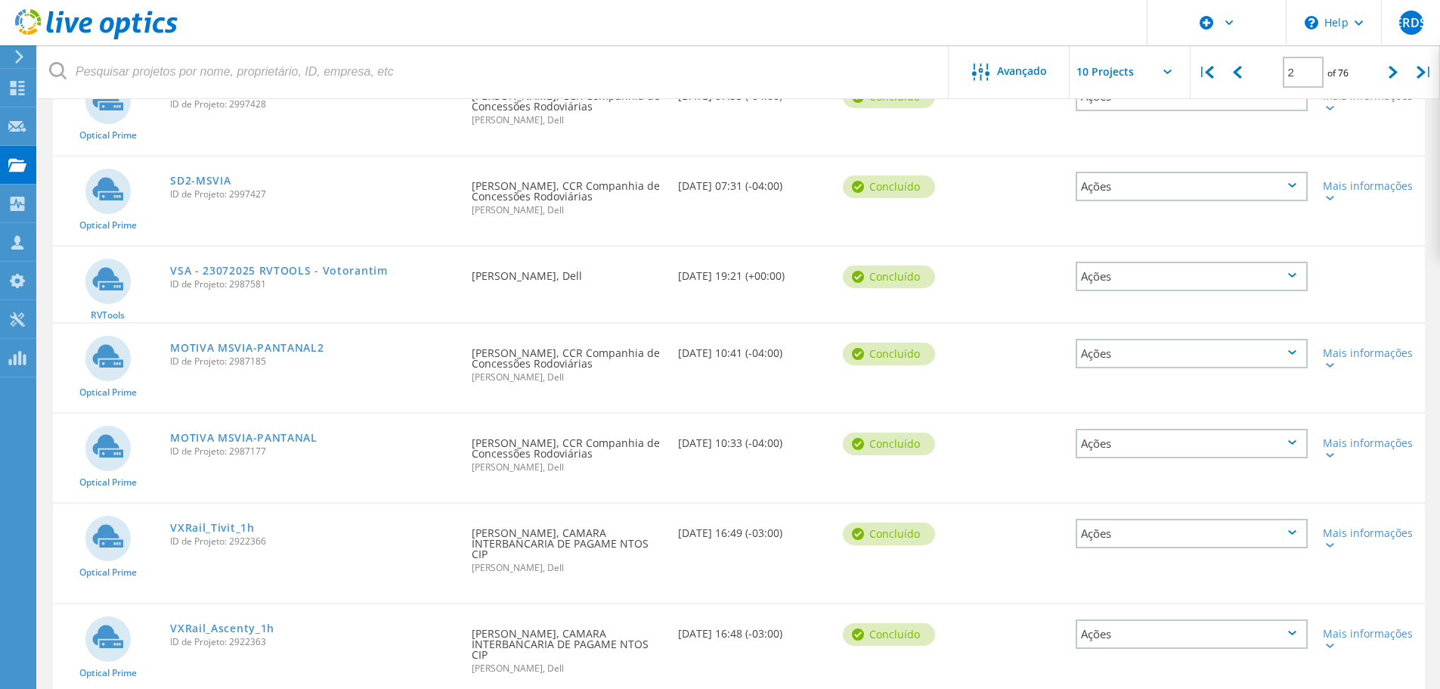
click at [1267, 445] on div "Ações" at bounding box center [1192, 443] width 232 height 29
click at [1151, 460] on div "Compartilhar" at bounding box center [1191, 455] width 229 height 23
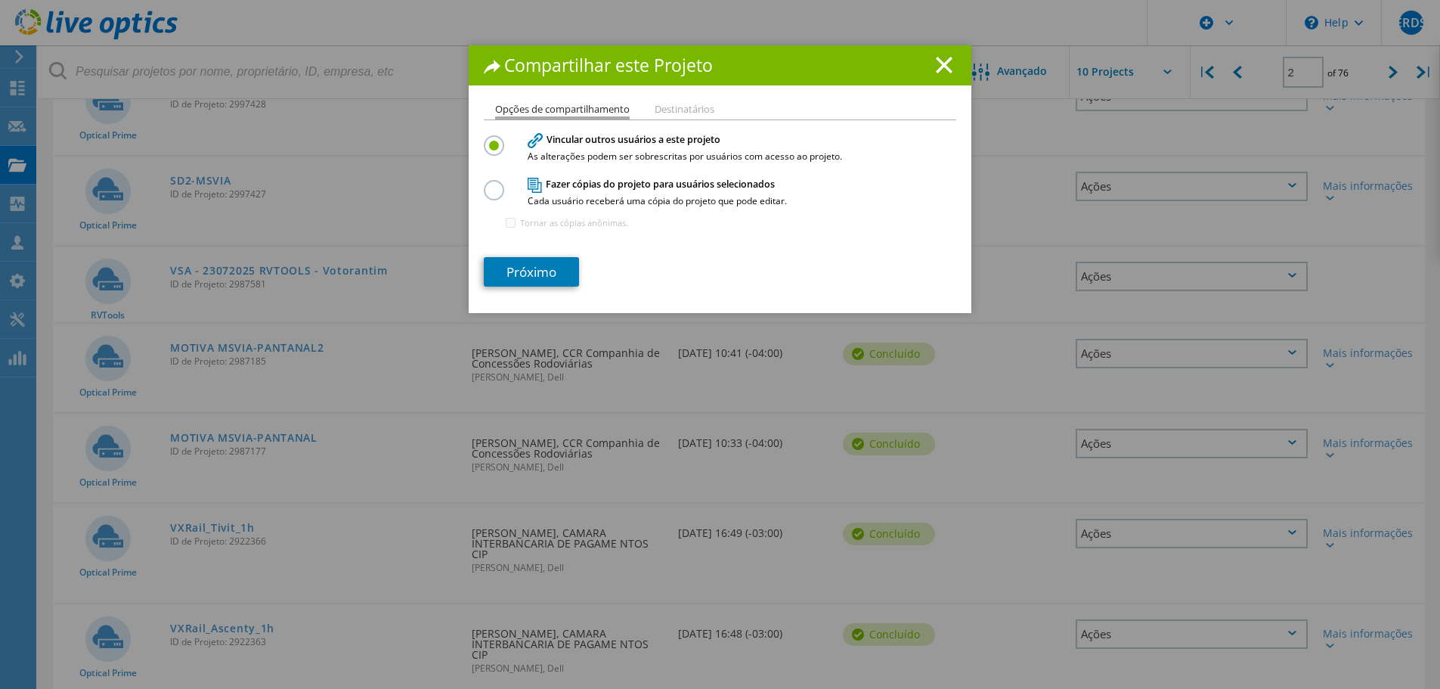
click at [673, 197] on span "Cada usuário receberá uma cópia do projeto que pode editar." at bounding box center [717, 201] width 378 height 9
click at [511, 188] on div "Fazer cópias do projeto para usuários selecionados Cada usuário receberá uma có…" at bounding box center [720, 209] width 472 height 66
click at [484, 189] on div at bounding box center [497, 186] width 26 height 12
drag, startPoint x: 485, startPoint y: 190, endPoint x: 498, endPoint y: 210, distance: 24.5
click at [485, 184] on label at bounding box center [497, 182] width 26 height 4
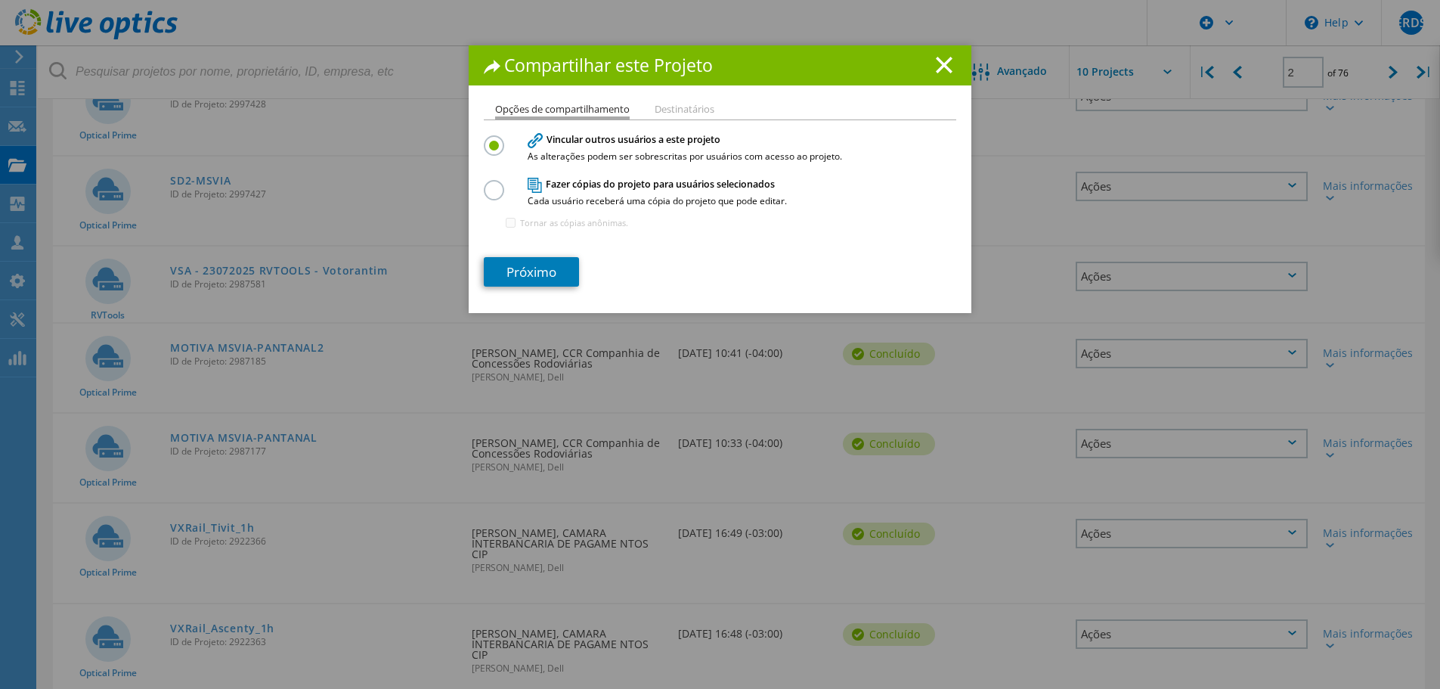
click at [0, 0] on input "radio" at bounding box center [0, 0] width 0 height 0
click at [513, 268] on link "Próximo" at bounding box center [531, 271] width 95 height 29
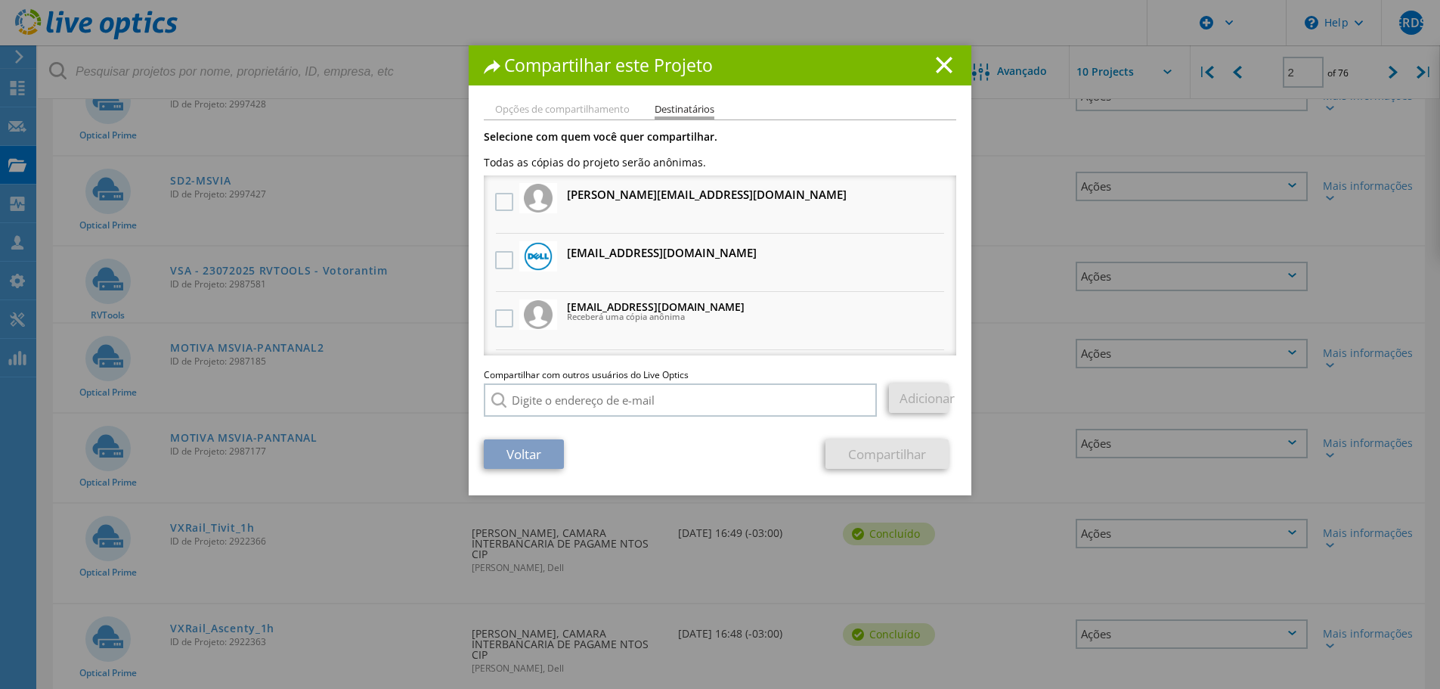
click at [581, 255] on h3 "Thiago.Mariano@Dell.com Receberá uma cópia anônima" at bounding box center [662, 252] width 190 height 19
click at [501, 258] on label at bounding box center [506, 260] width 22 height 18
click at [0, 0] on input "checkbox" at bounding box center [0, 0] width 0 height 0
click at [868, 444] on link "Compartilhar" at bounding box center [886, 453] width 123 height 29
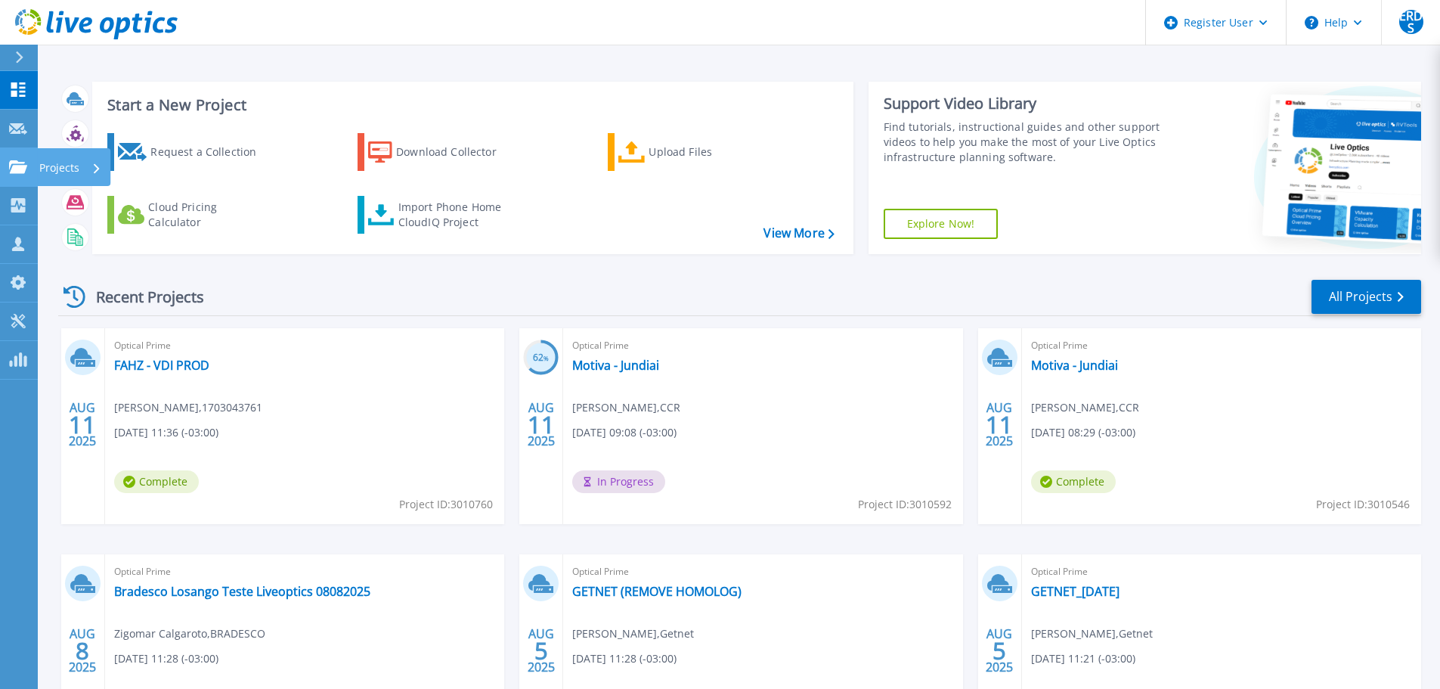
click at [23, 169] on icon at bounding box center [18, 166] width 18 height 13
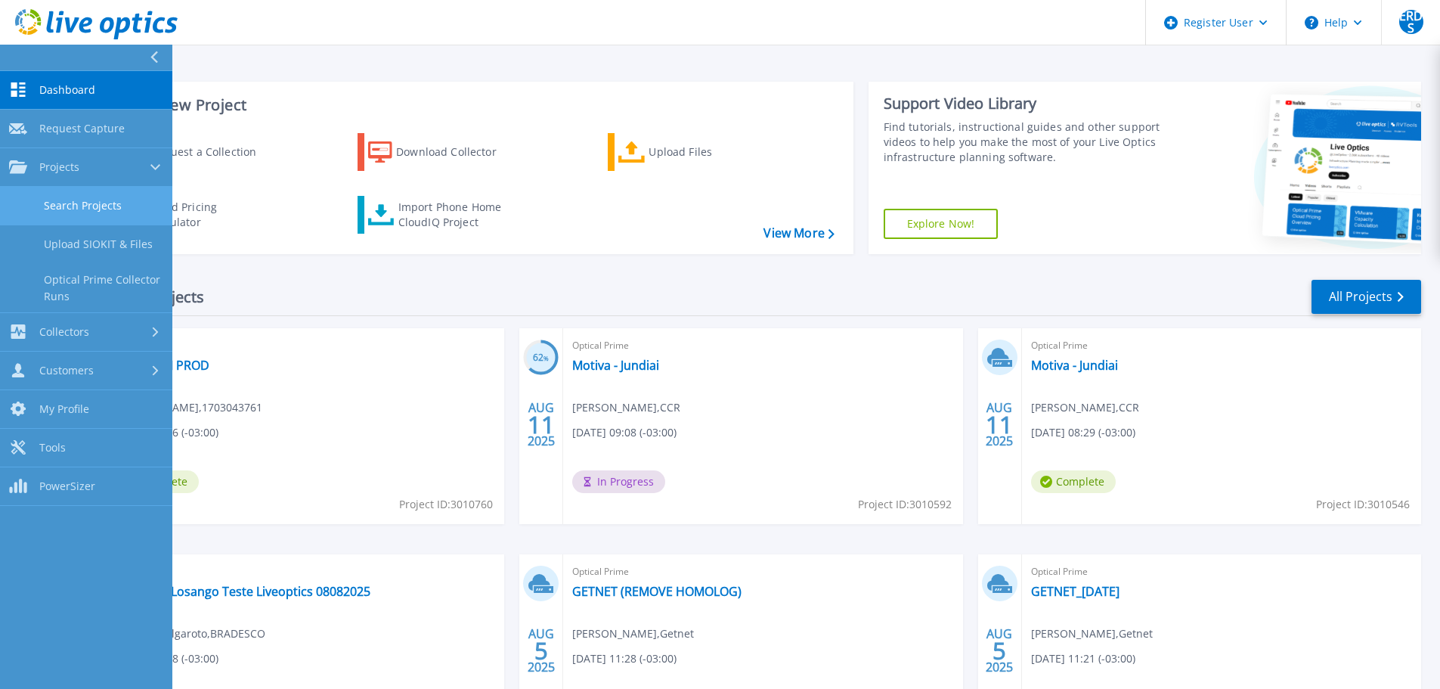
click at [42, 199] on link "Search Projects" at bounding box center [86, 206] width 172 height 39
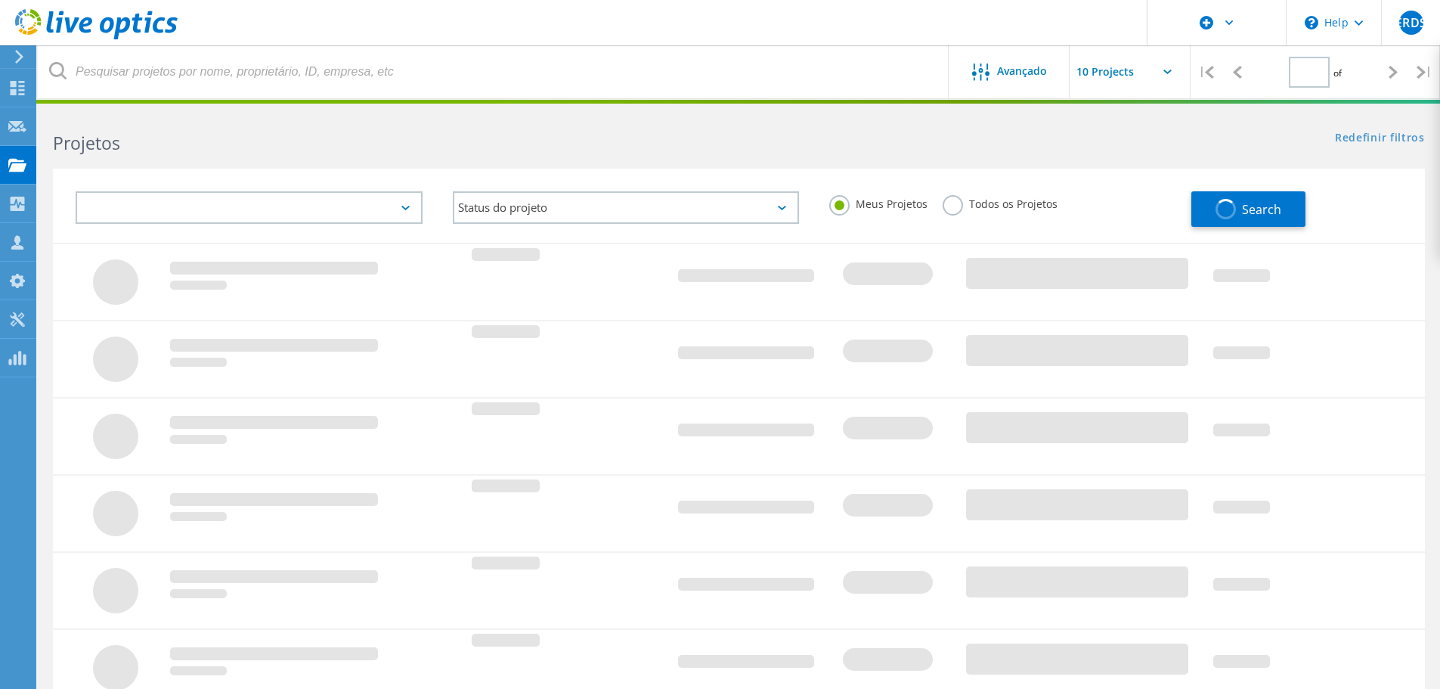
type input "2"
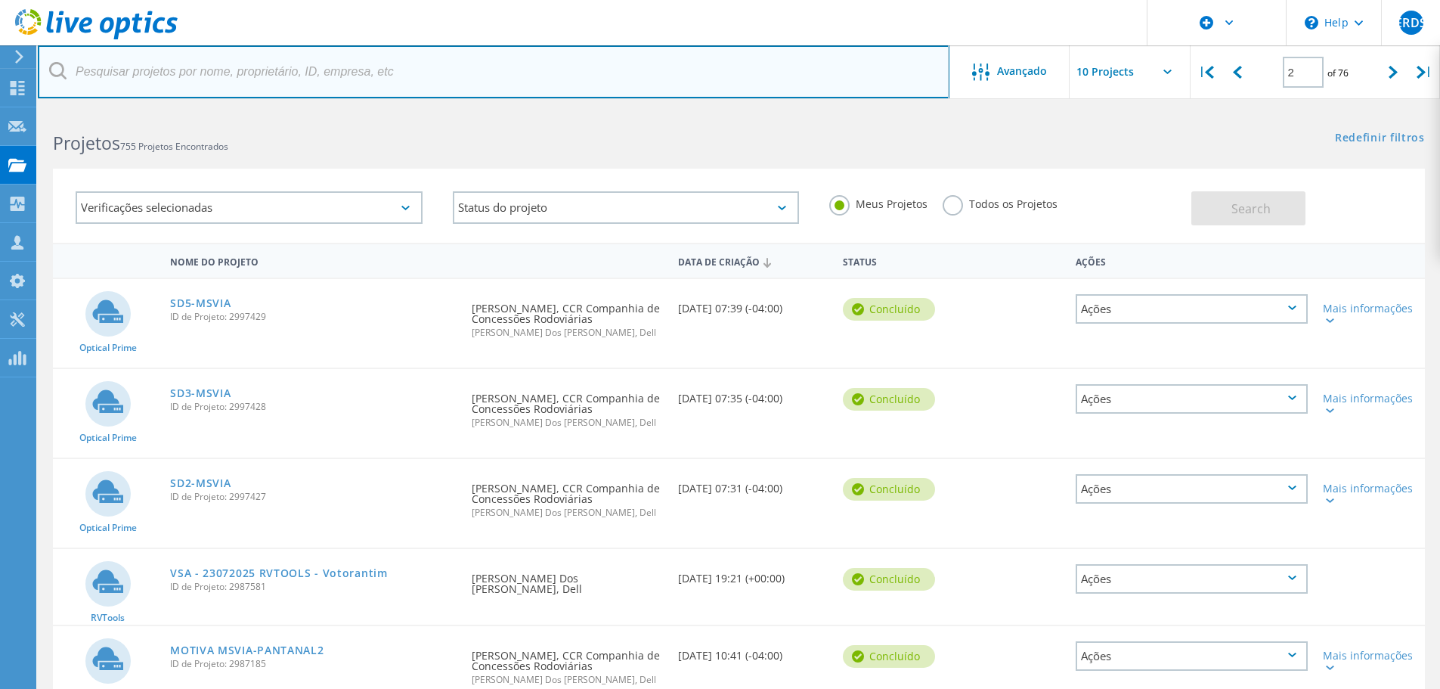
click at [175, 68] on input "text" at bounding box center [494, 71] width 912 height 53
type input "CCR"
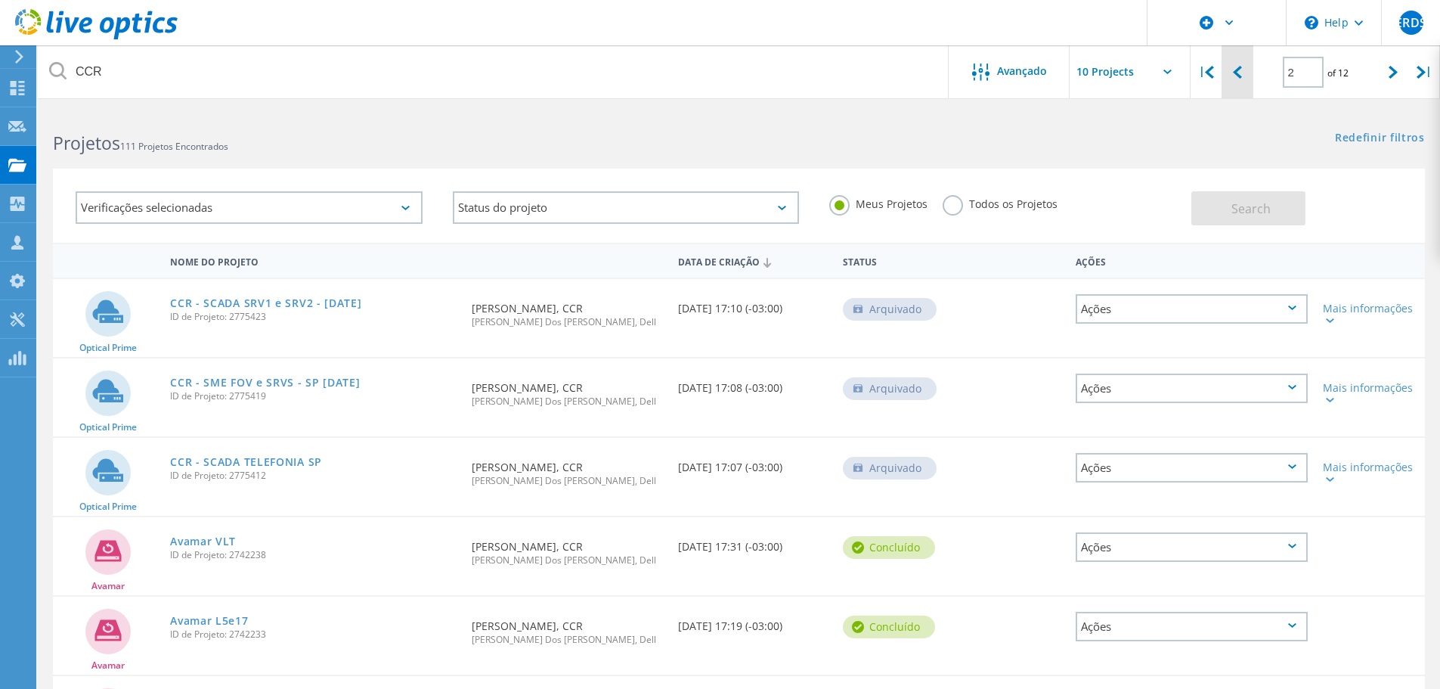
click at [1246, 71] on div at bounding box center [1237, 72] width 31 height 54
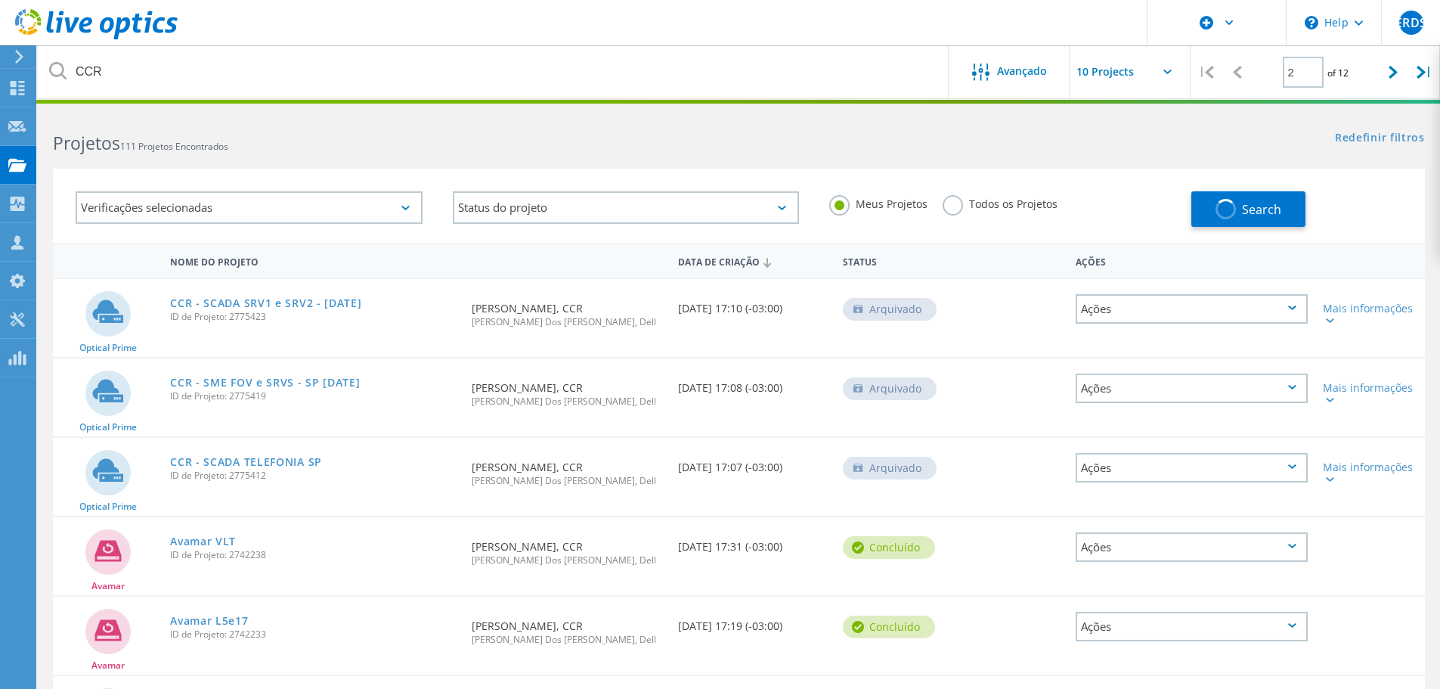
type input "1"
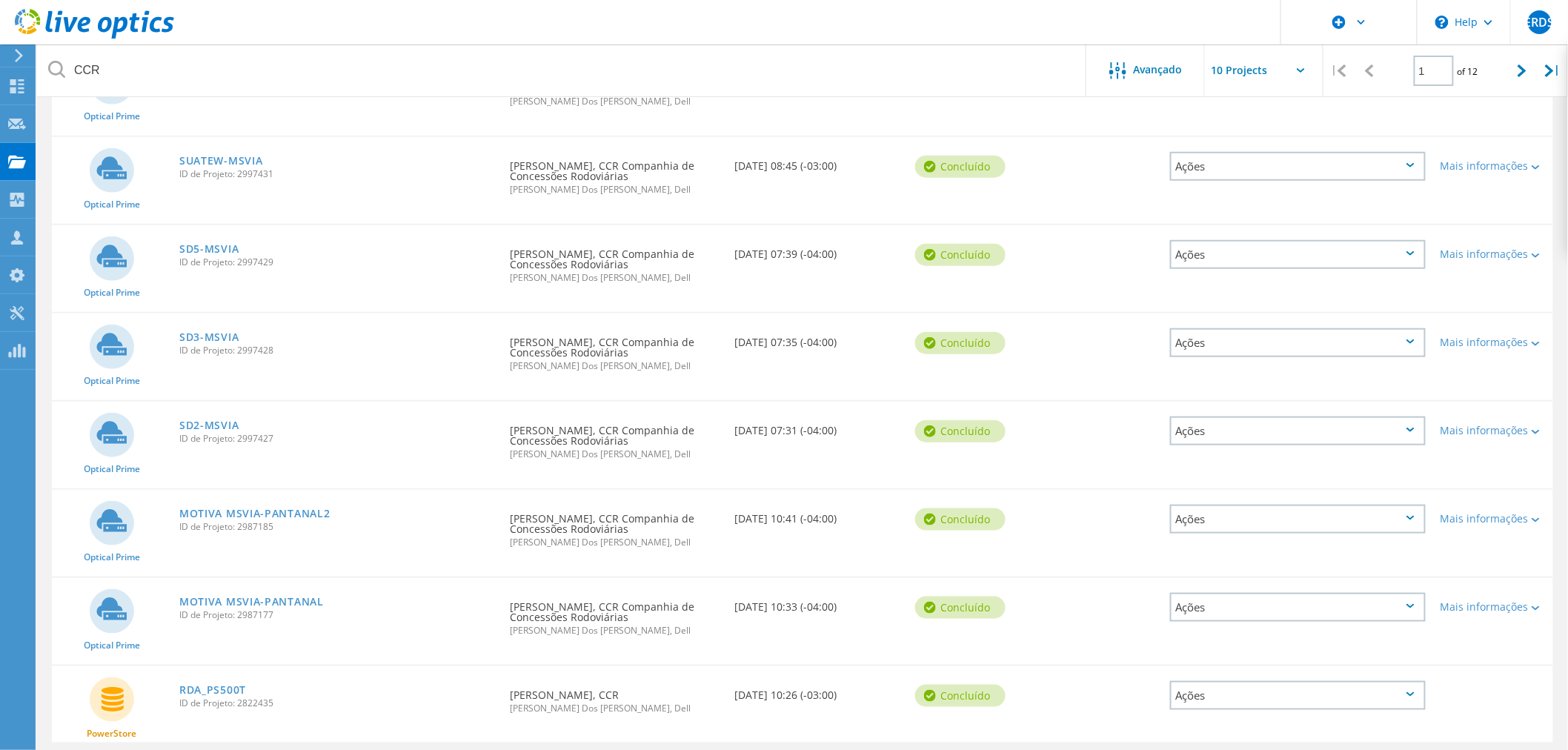
scroll to position [412, 0]
drag, startPoint x: 264, startPoint y: 586, endPoint x: 308, endPoint y: 409, distance: 182.4
click at [308, 409] on div "SD2-MSVIA ID de Projeto: 2997427" at bounding box center [336, 428] width 330 height 56
click at [247, 596] on link "MOTIVA MSVIA-PANTANAL" at bounding box center [251, 601] width 144 height 11
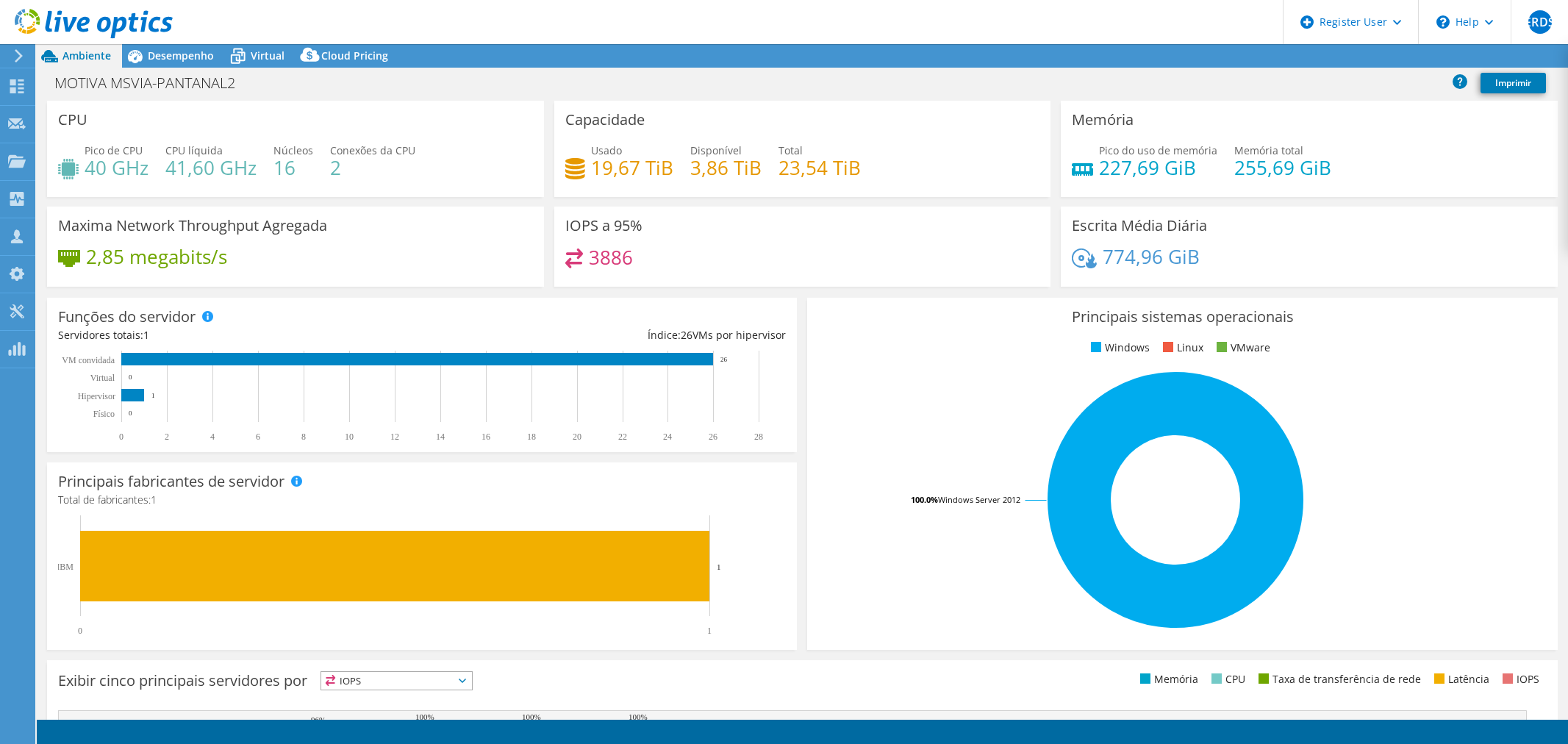
select select "USD"
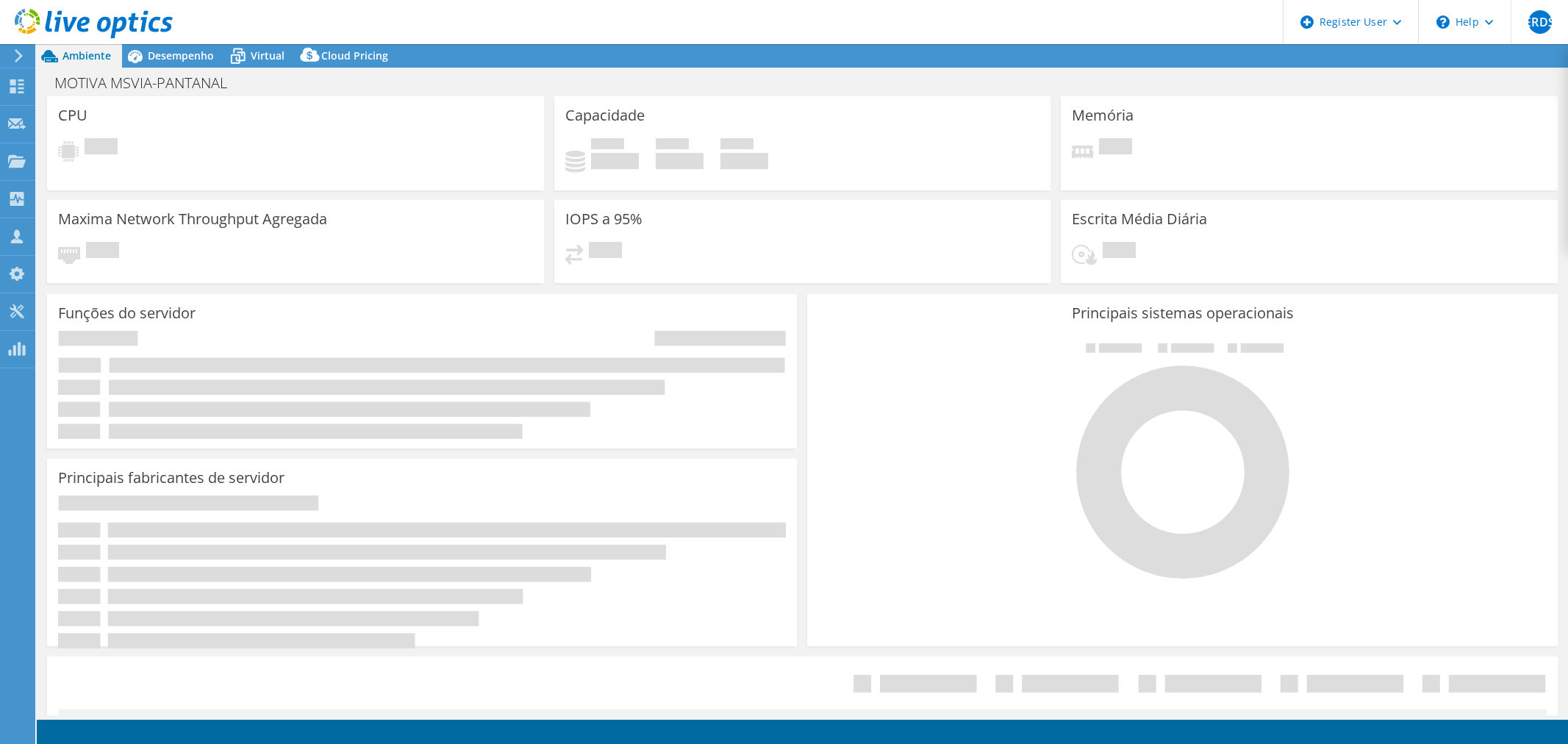
select select "USD"
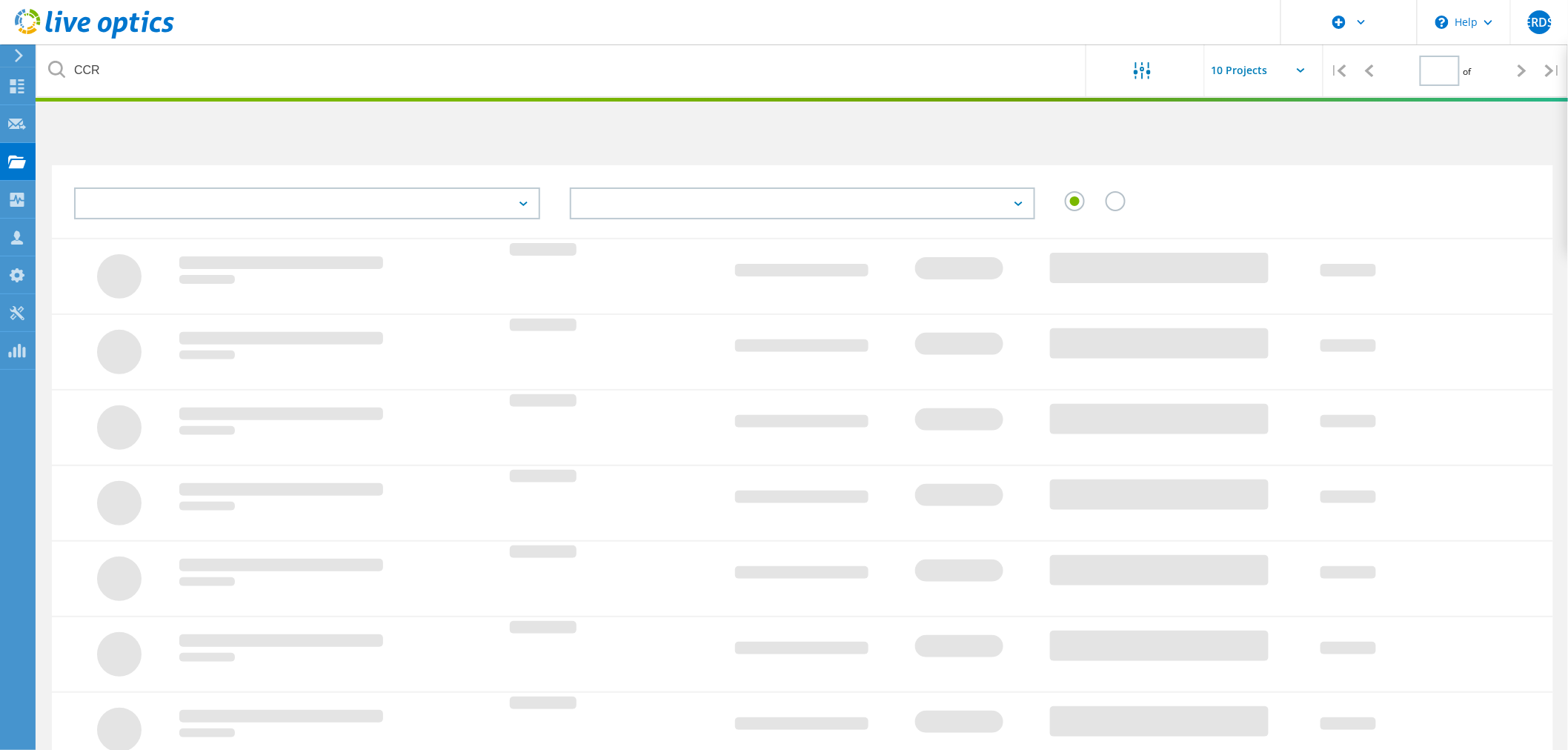
scroll to position [294, 0]
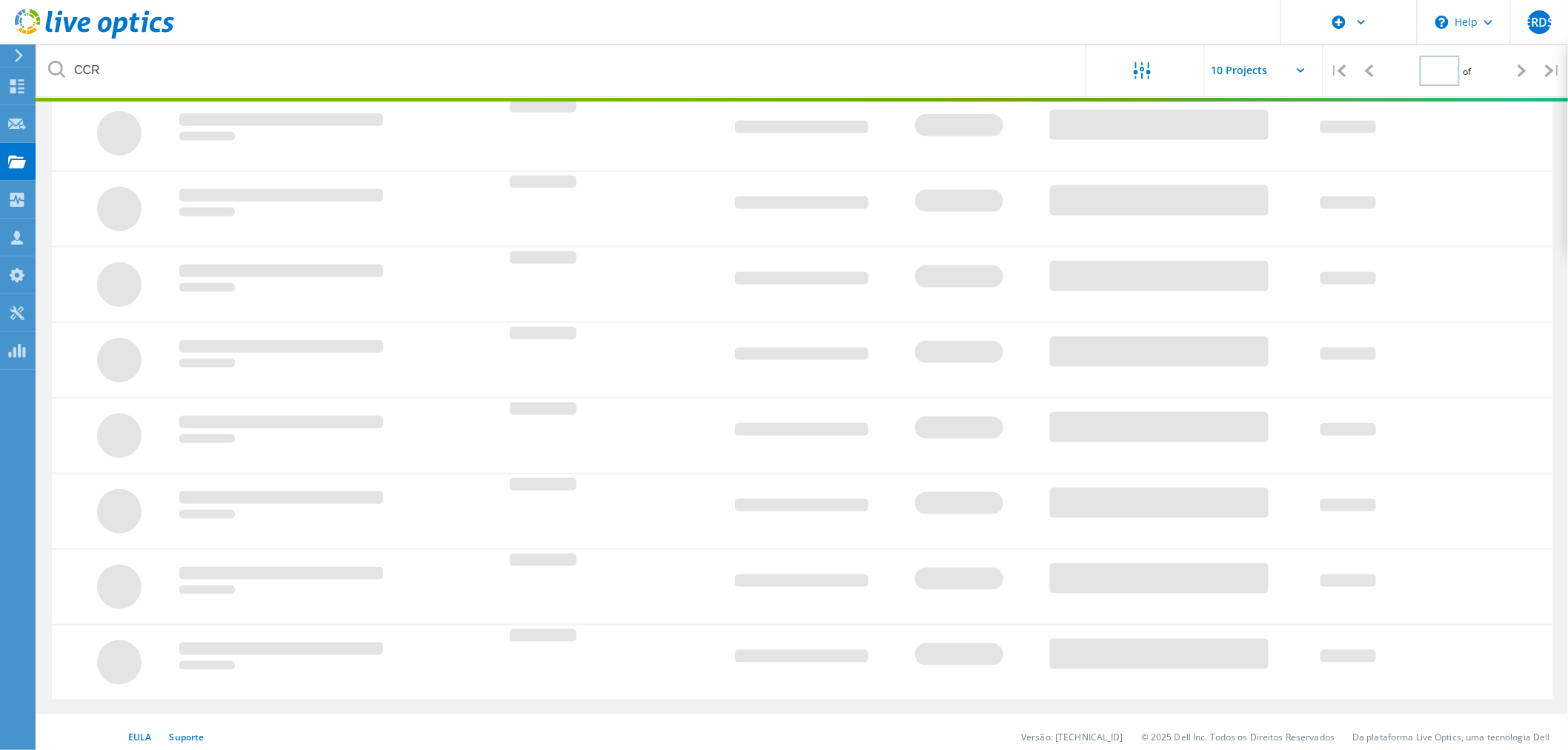
type input "1"
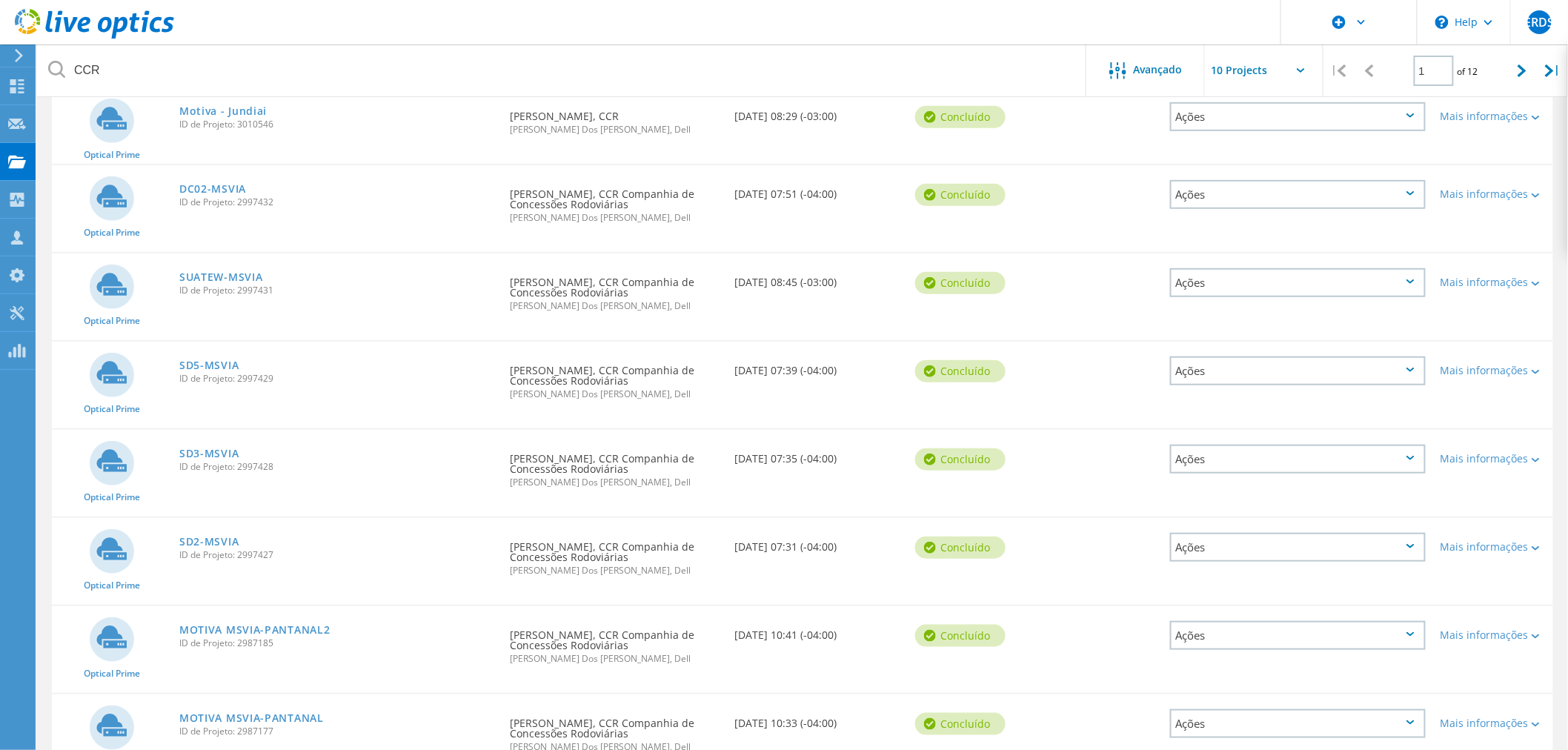
scroll to position [0, 0]
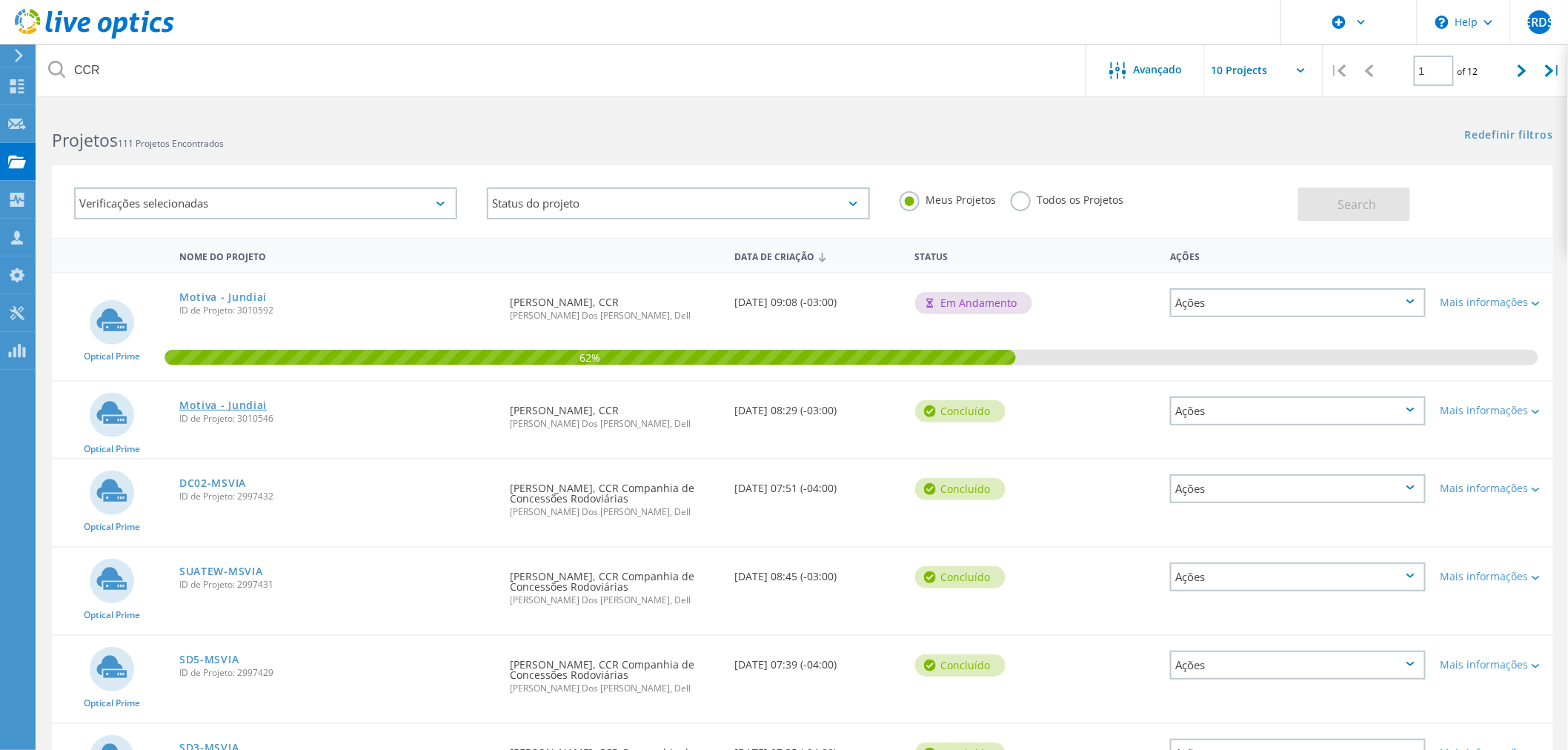
click at [218, 403] on link "Motiva - Jundiai" at bounding box center [223, 405] width 87 height 11
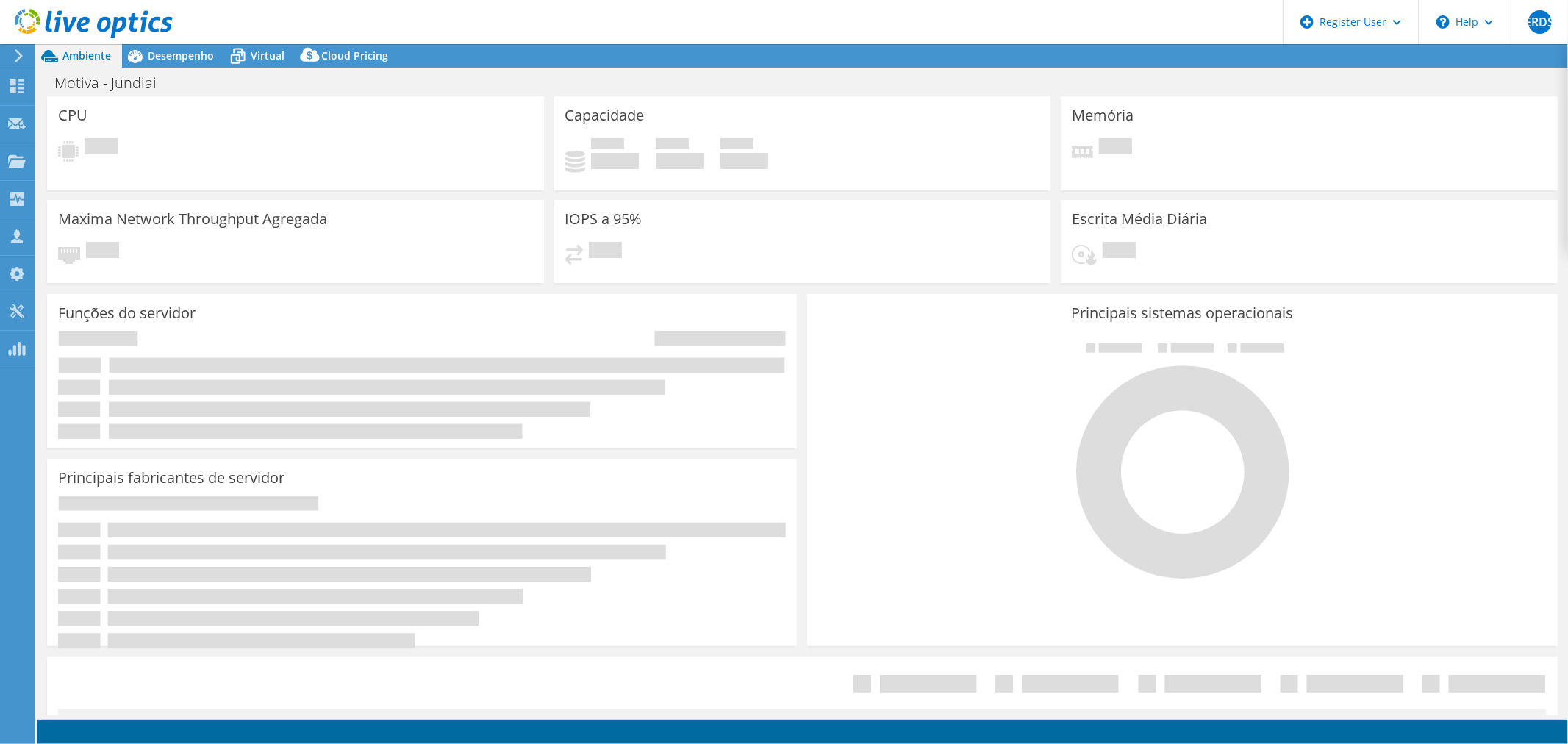
select select "USD"
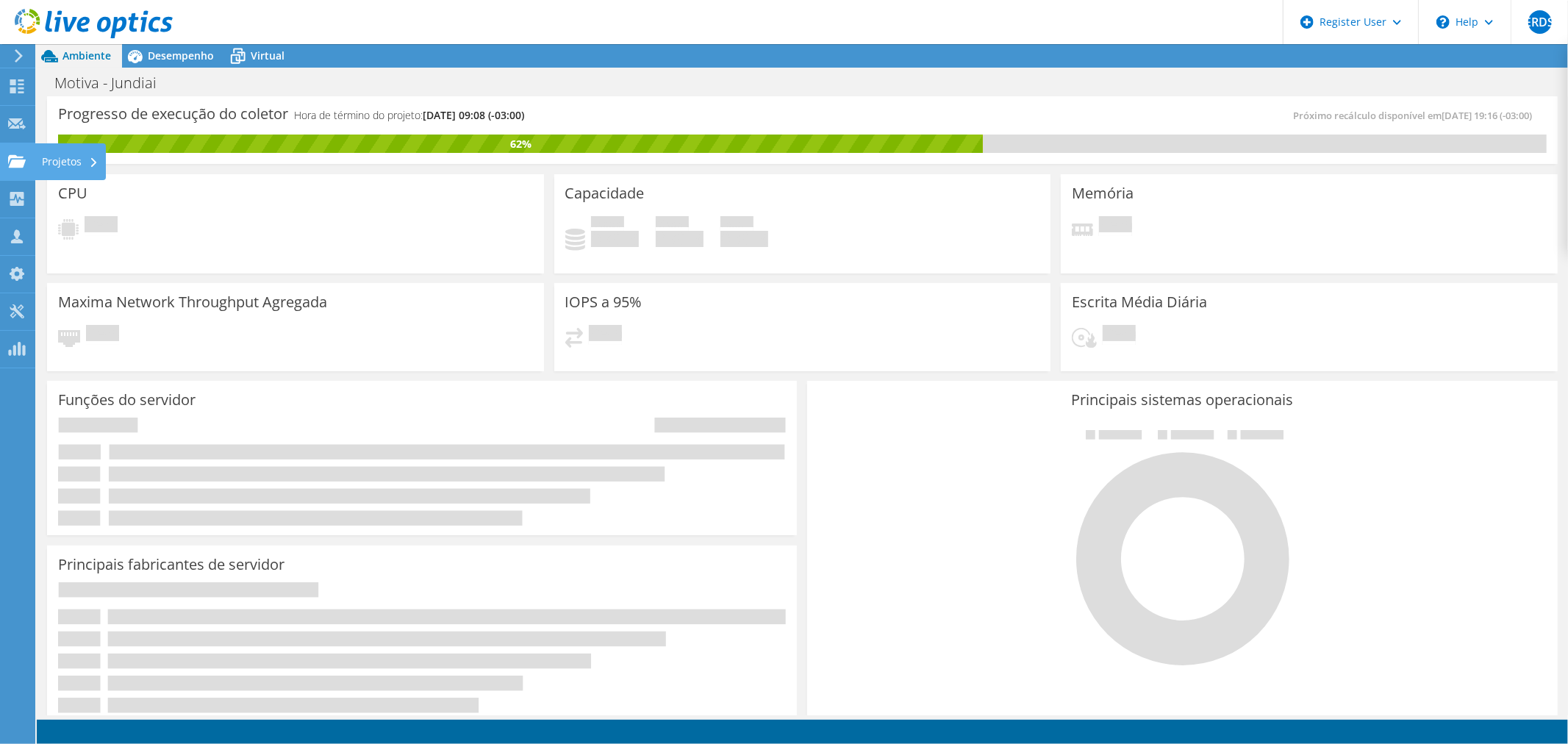
click at [17, 155] on icon at bounding box center [17, 161] width 18 height 14
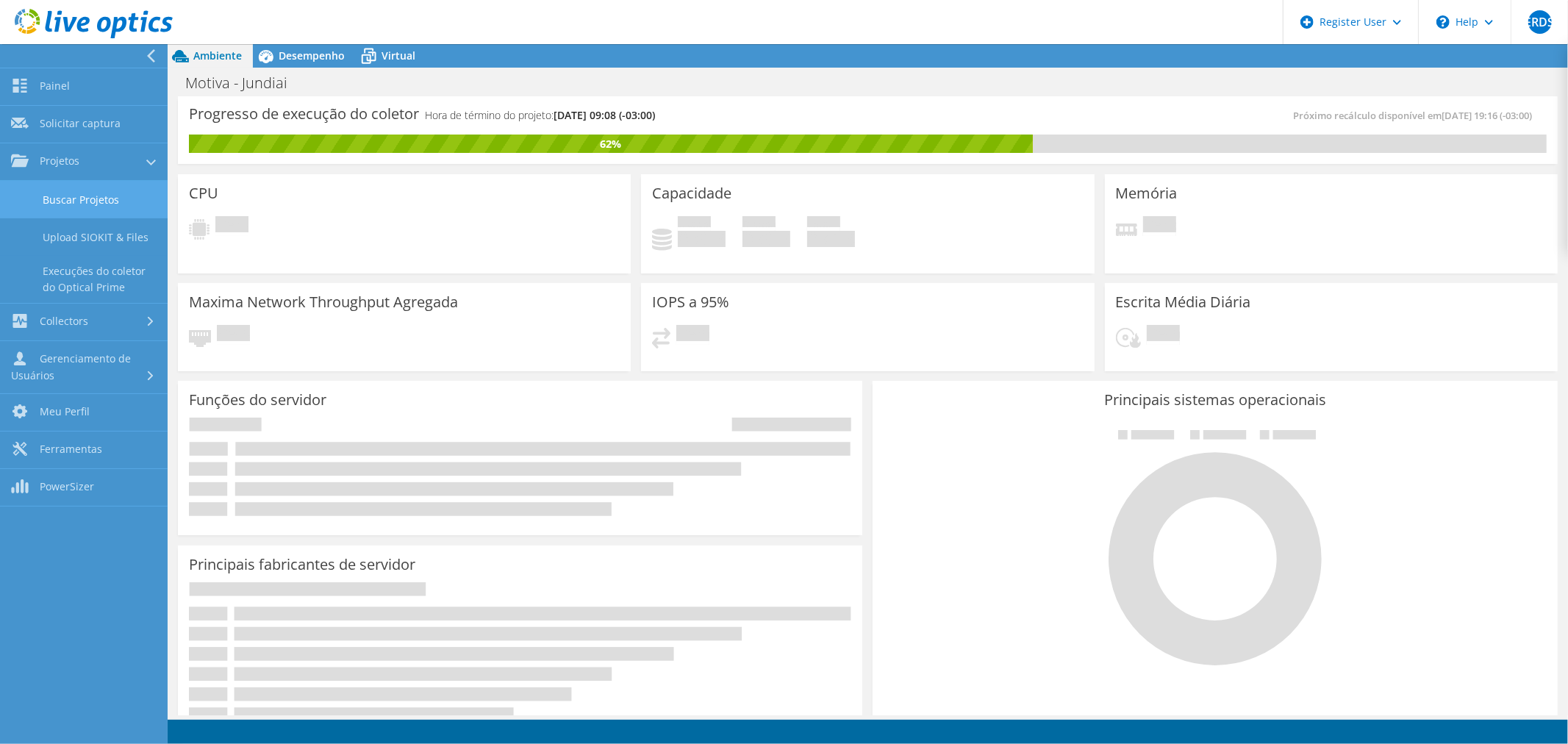
click at [42, 195] on link "Buscar Projetos" at bounding box center [84, 199] width 167 height 38
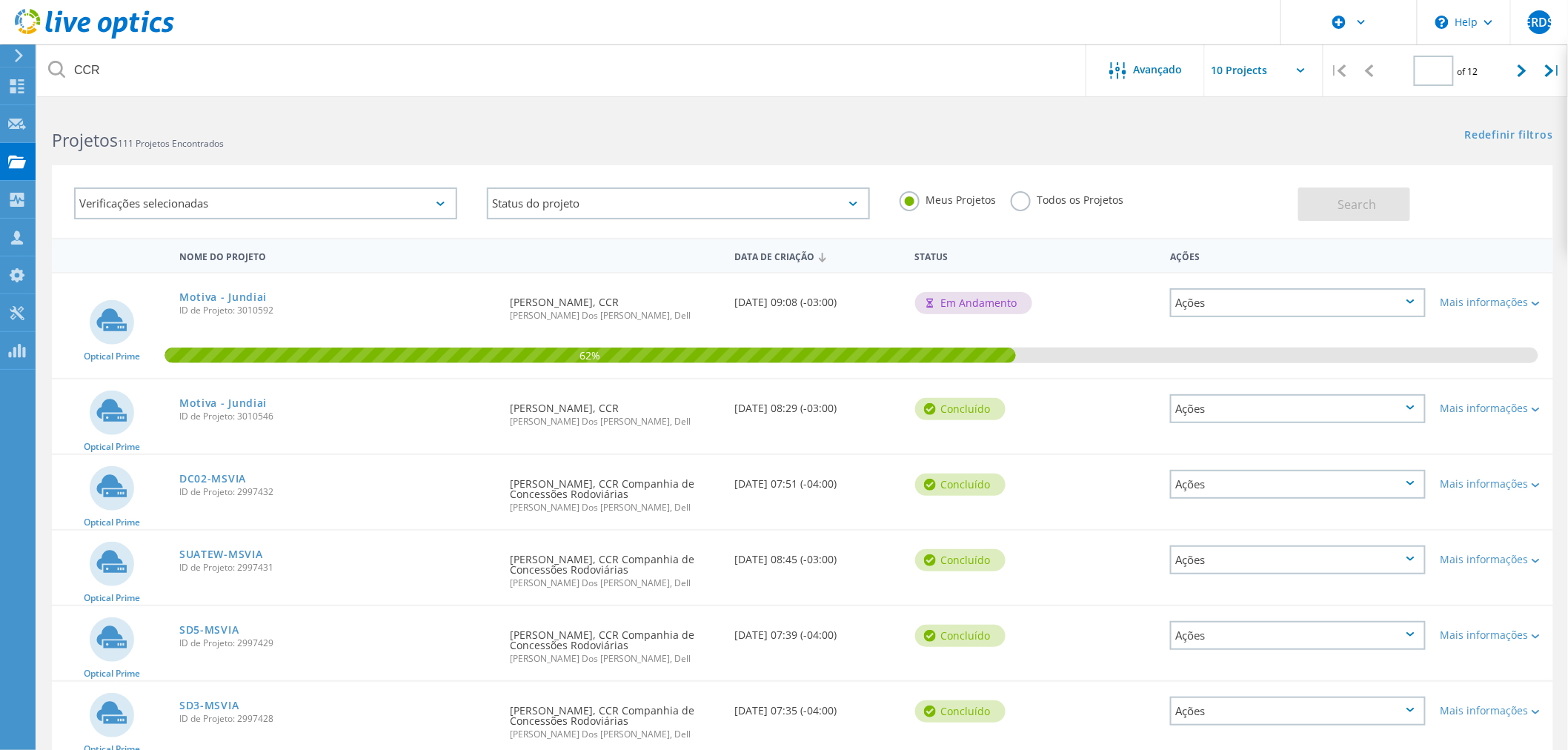
type input "1"
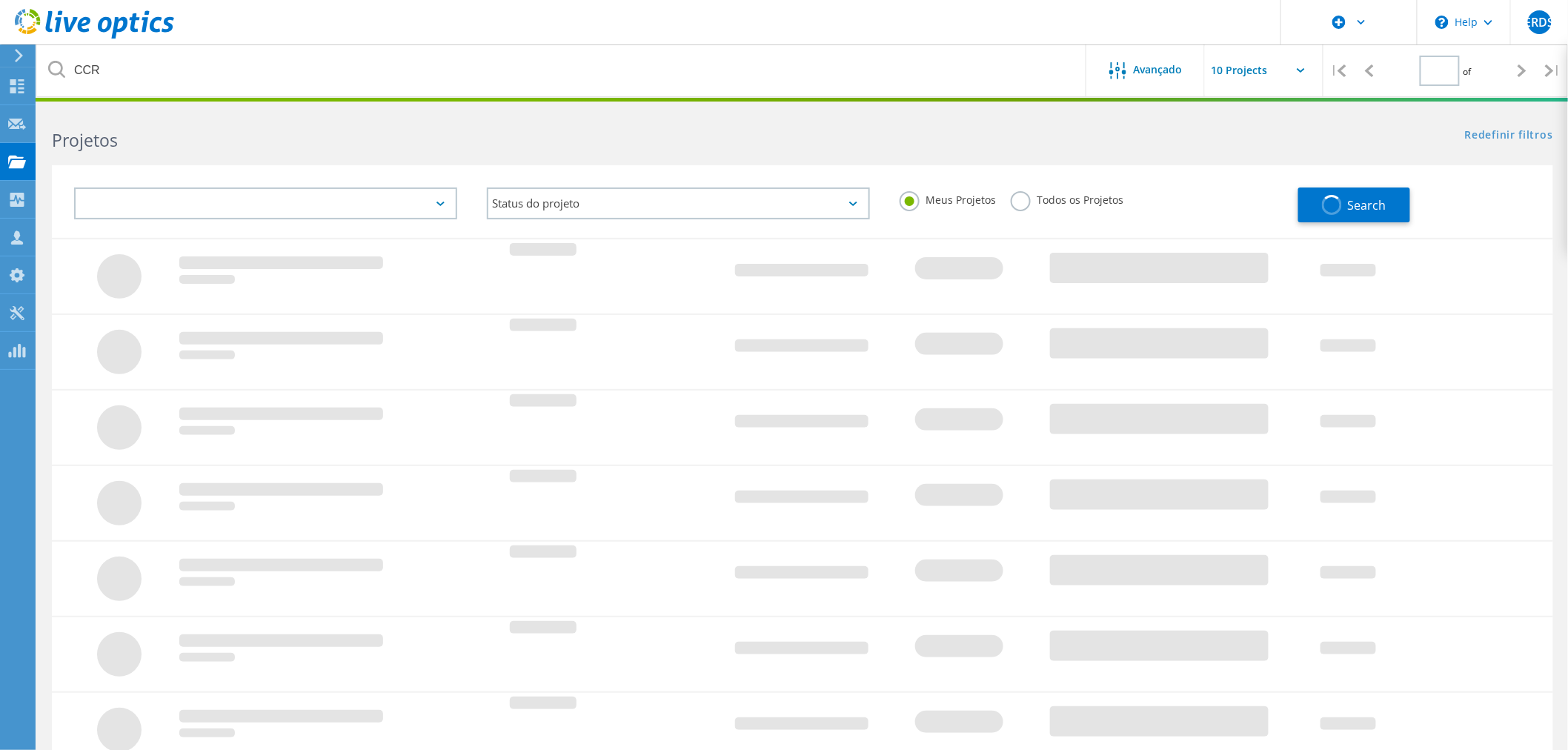
type input "1"
